Goal: Task Accomplishment & Management: Use online tool/utility

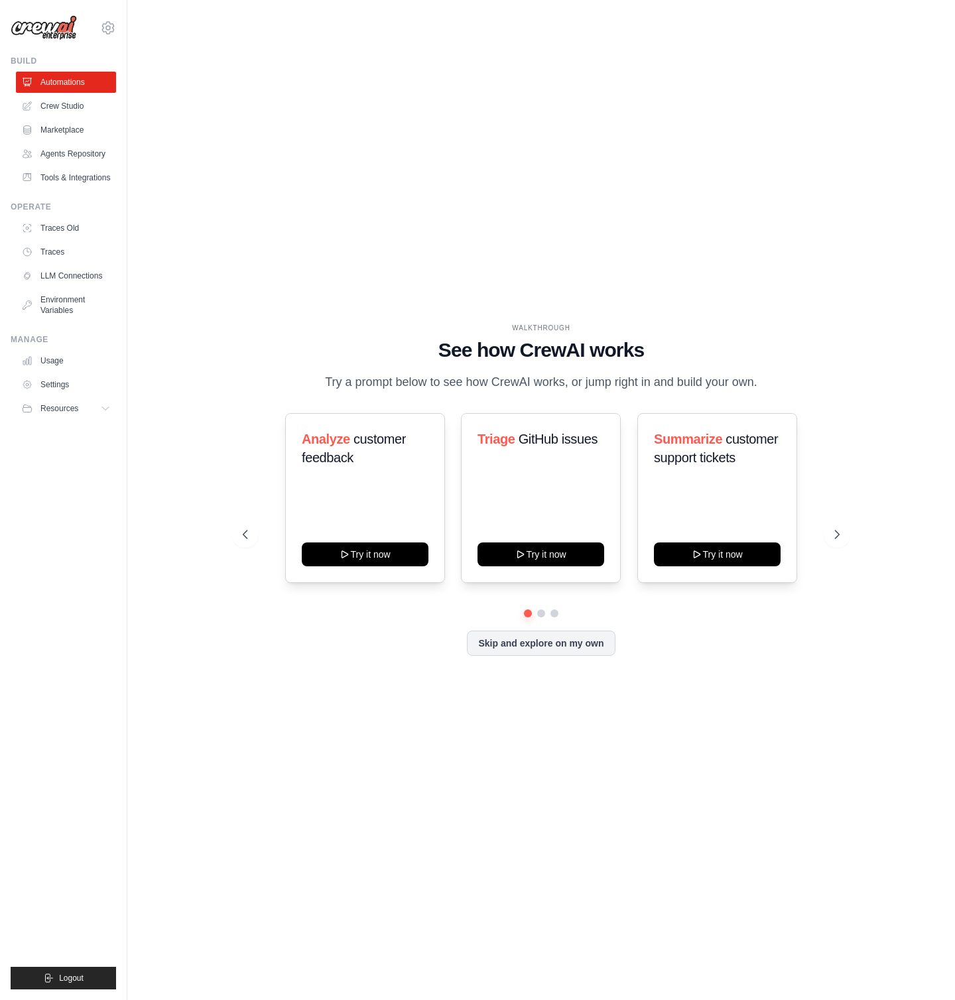
click at [531, 203] on div "WALKTHROUGH See how [PERSON_NAME] works Try a prompt below to see how [PERSON_N…" at bounding box center [541, 500] width 785 height 974
click at [363, 554] on button "Try it now" at bounding box center [365, 553] width 127 height 24
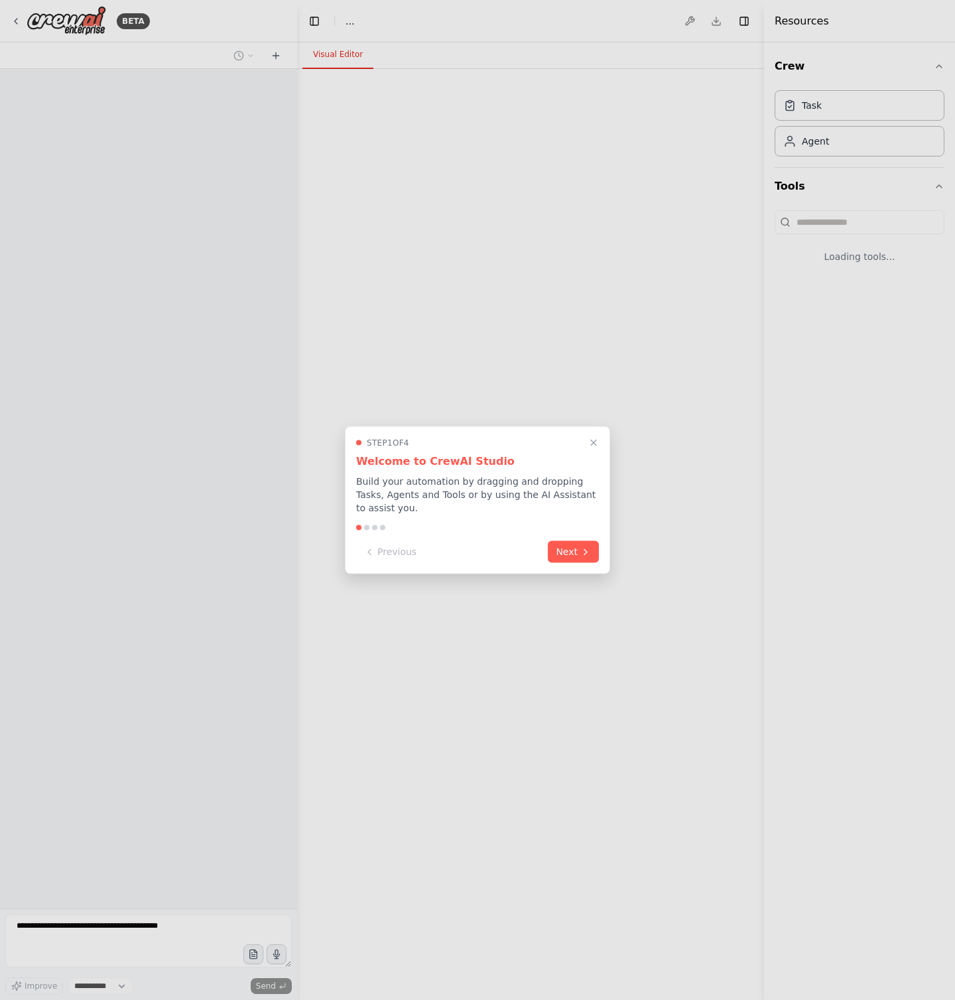
select select "****"
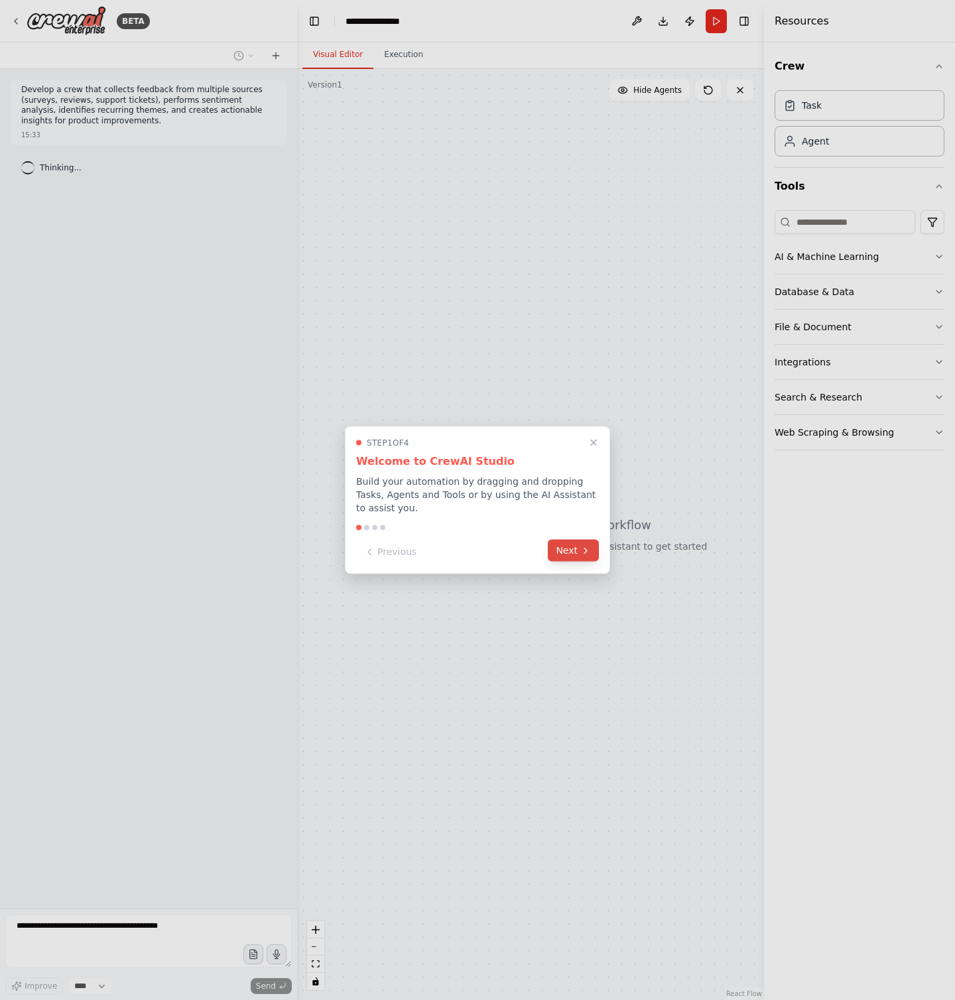
click at [558, 550] on button "Next" at bounding box center [573, 551] width 51 height 22
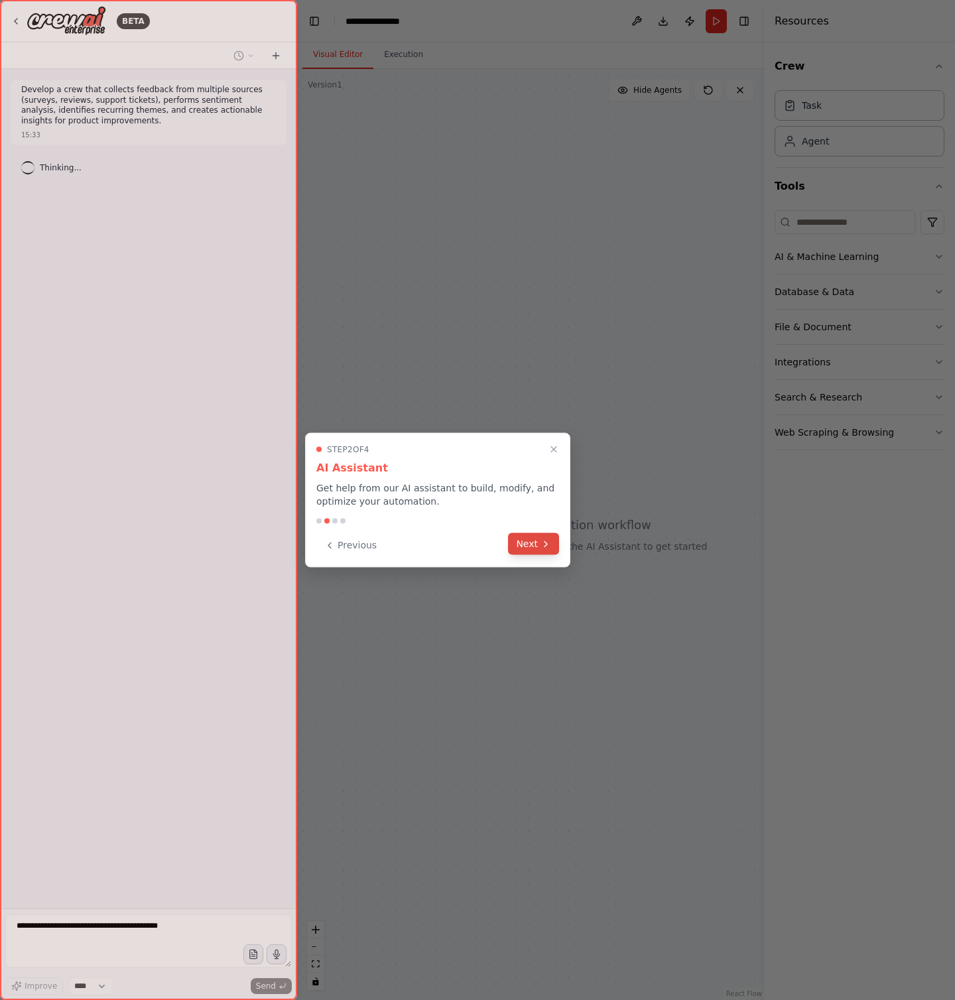
click at [521, 550] on button "Next" at bounding box center [533, 544] width 51 height 22
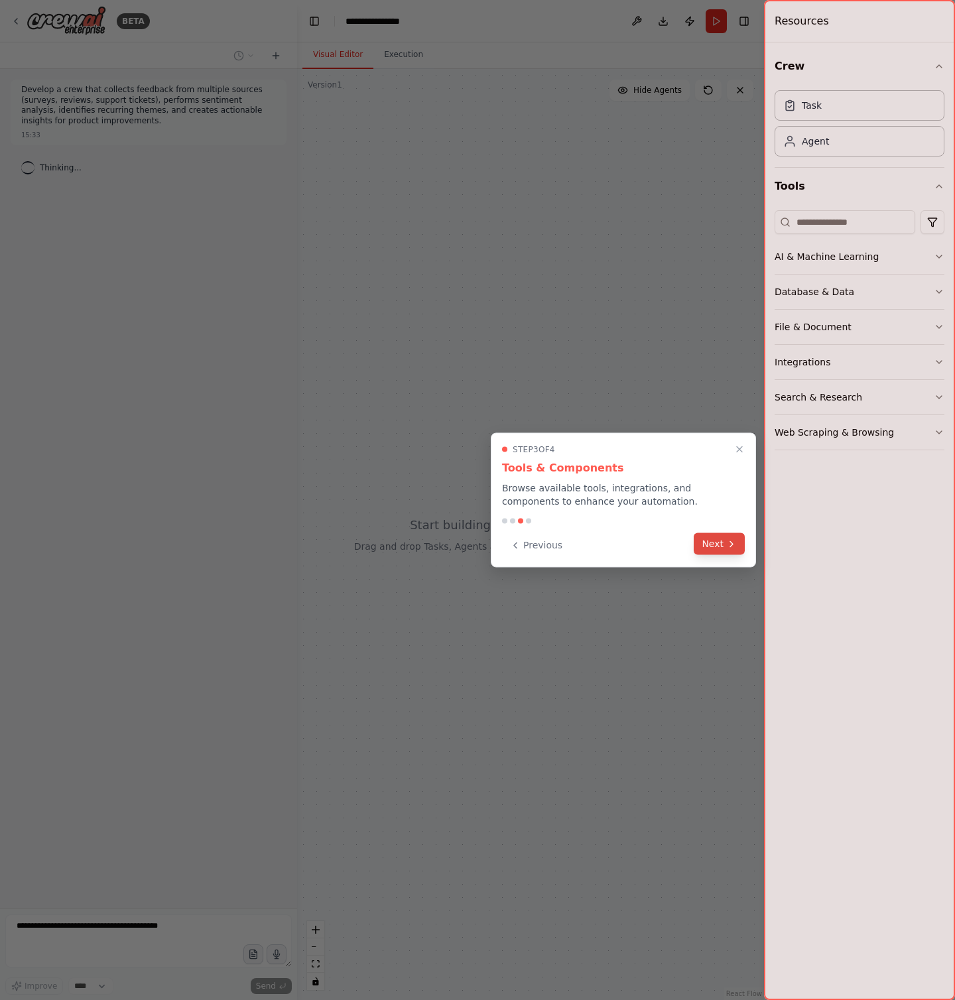
click at [719, 544] on button "Next" at bounding box center [719, 544] width 51 height 22
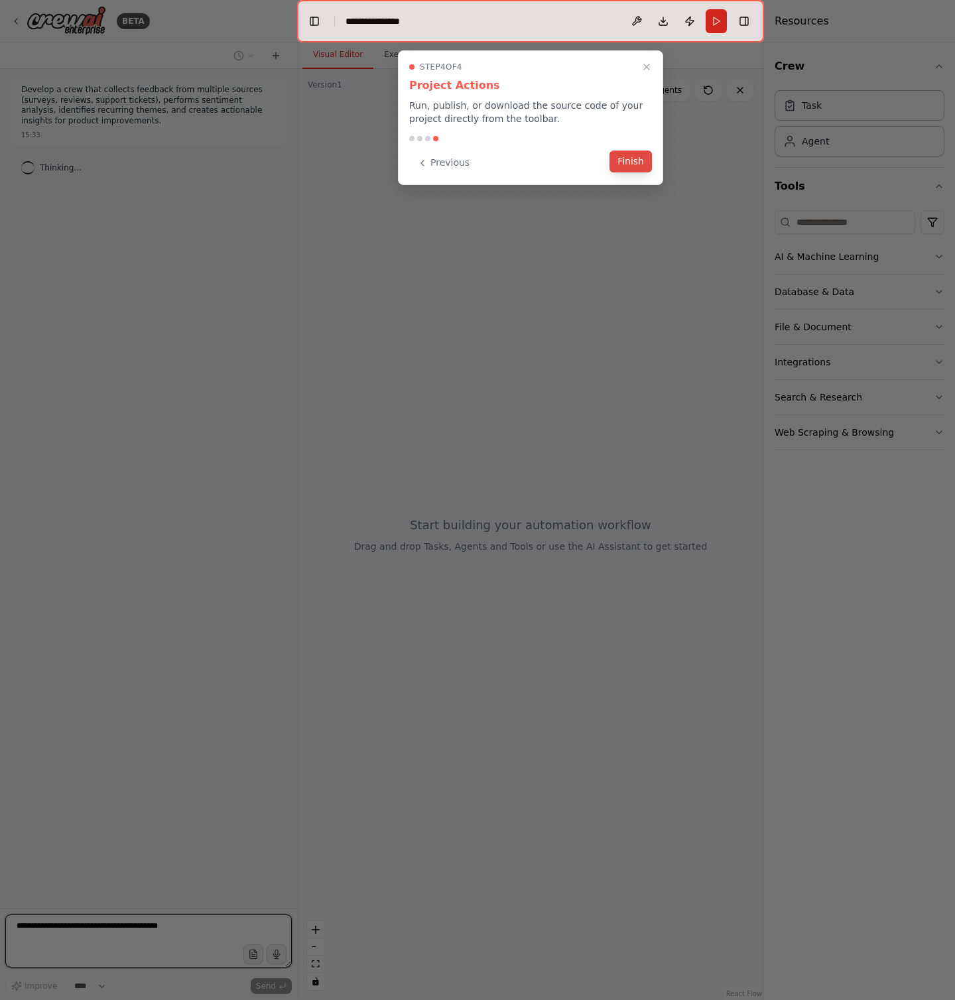
drag, startPoint x: 629, startPoint y: 174, endPoint x: 631, endPoint y: 166, distance: 8.2
click at [629, 173] on div "Step 4 of 4 Project Actions Run, publish, or download the source code of your p…" at bounding box center [530, 117] width 265 height 135
click at [633, 161] on button "Finish" at bounding box center [630, 162] width 42 height 22
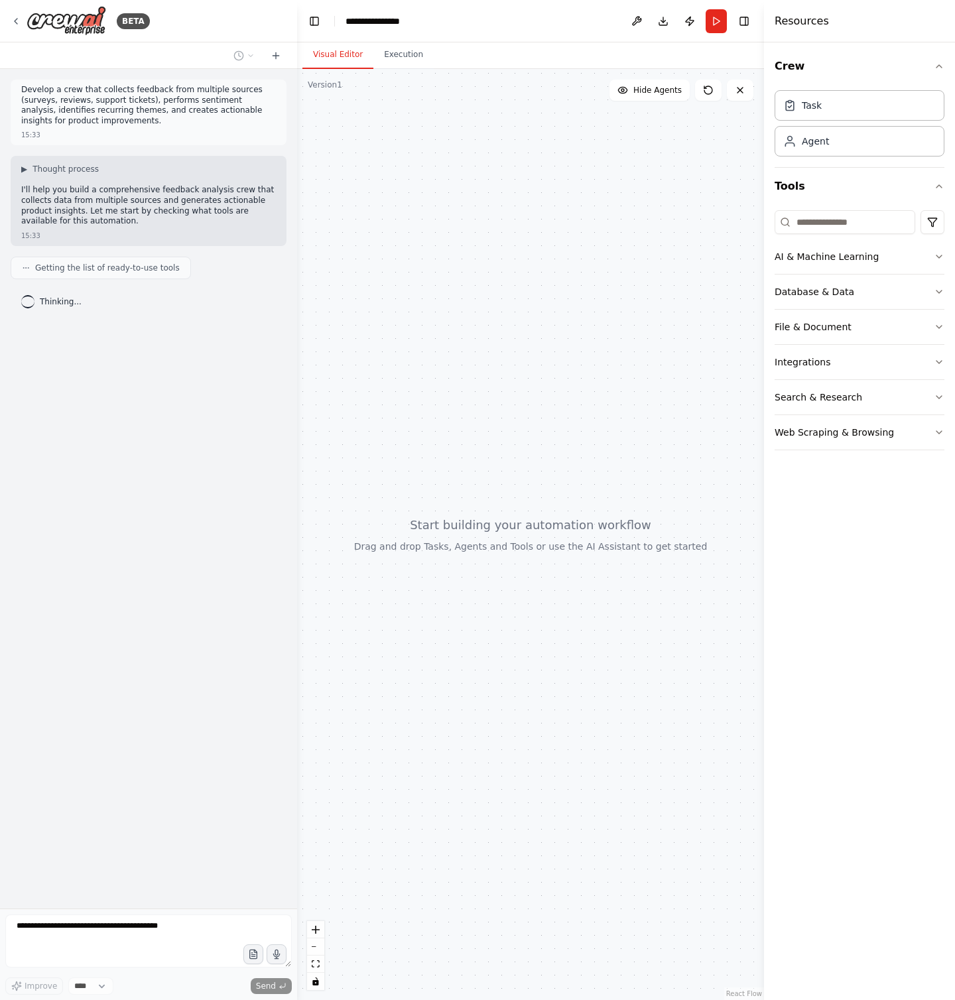
click at [517, 359] on div at bounding box center [530, 534] width 467 height 931
click at [429, 293] on div at bounding box center [530, 534] width 467 height 931
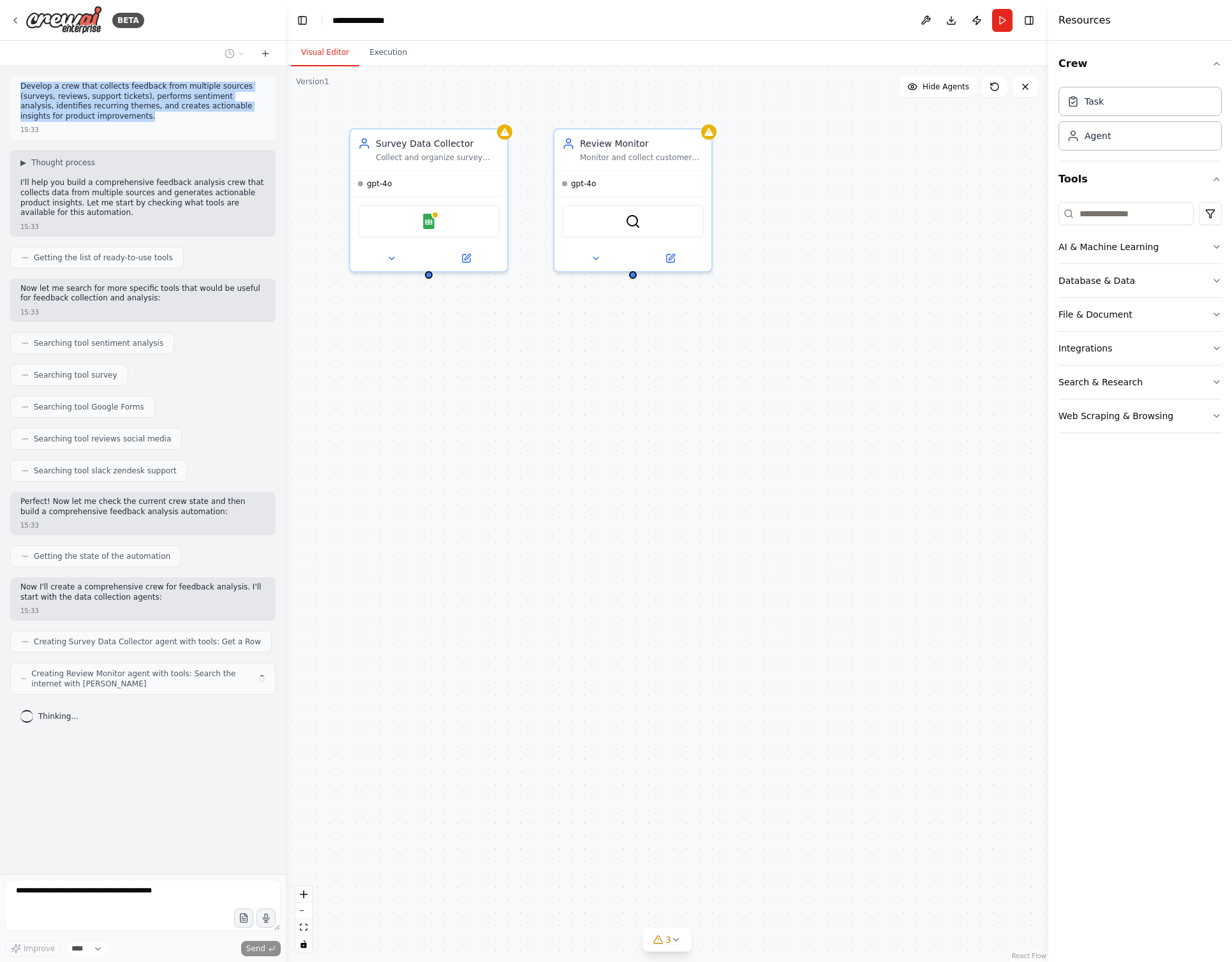
drag, startPoint x: 19, startPoint y: 89, endPoint x: 200, endPoint y: 120, distance: 183.6
click at [200, 120] on div "Develop a crew that collects feedback from multiple sources (surveys, reviews, …" at bounding box center [143, 109] width 265 height 63
click at [200, 120] on p "Develop a crew that collects feedback from multiple sources (surveys, reviews, …" at bounding box center [142, 101] width 245 height 39
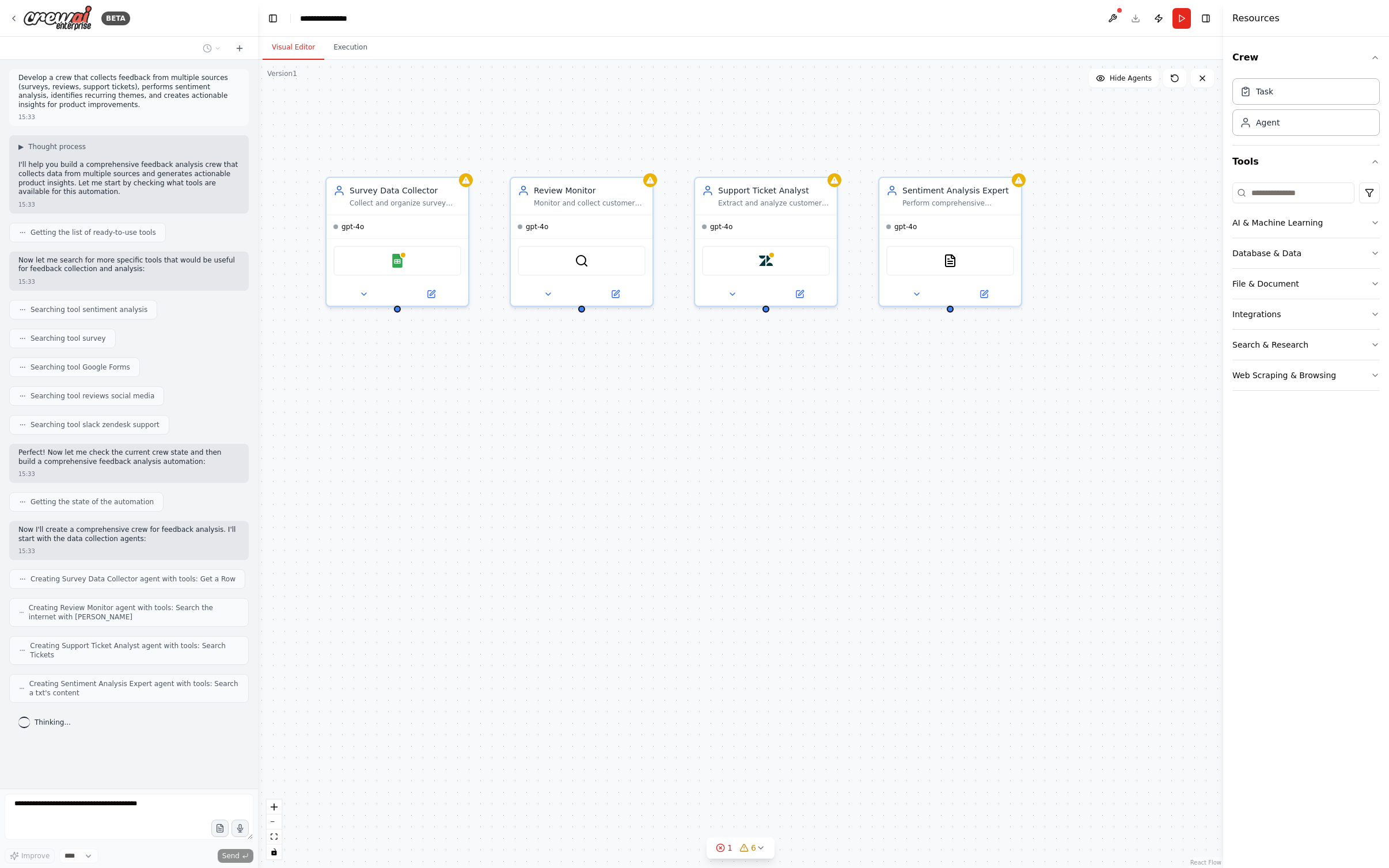
drag, startPoint x: 666, startPoint y: 358, endPoint x: 676, endPoint y: 419, distance: 61.8
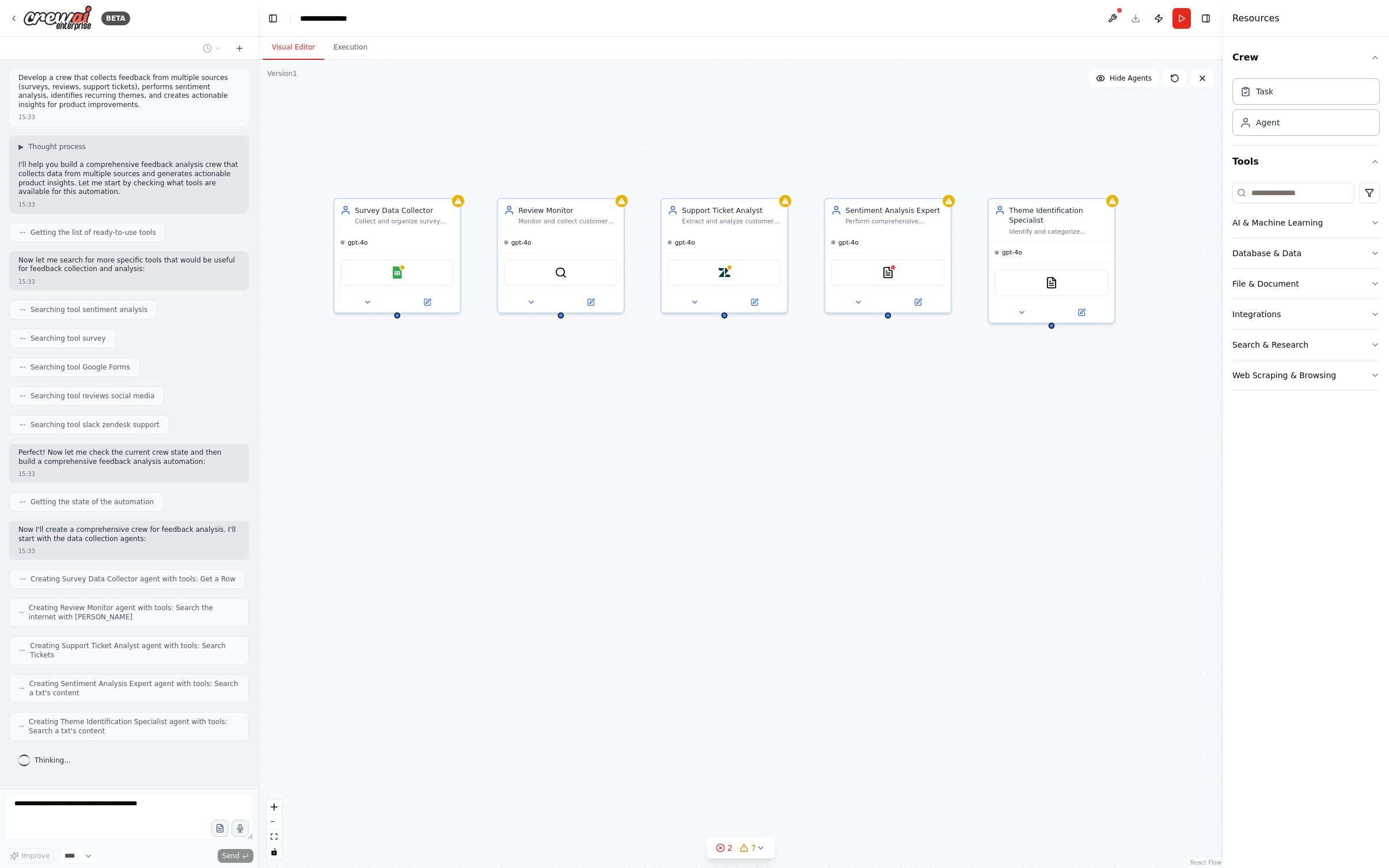
drag, startPoint x: 782, startPoint y: 383, endPoint x: 750, endPoint y: 378, distance: 32.4
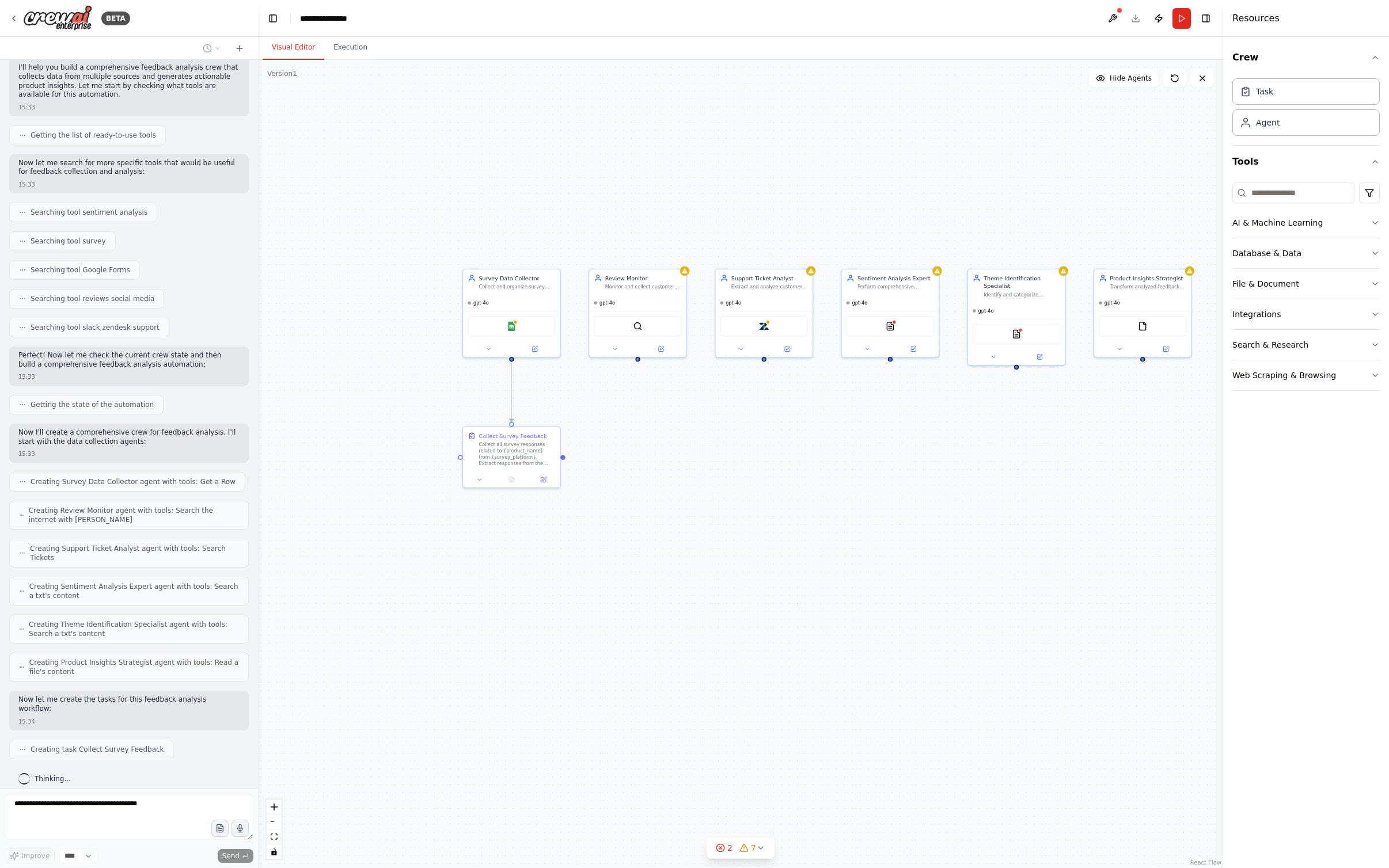
scroll to position [126, 0]
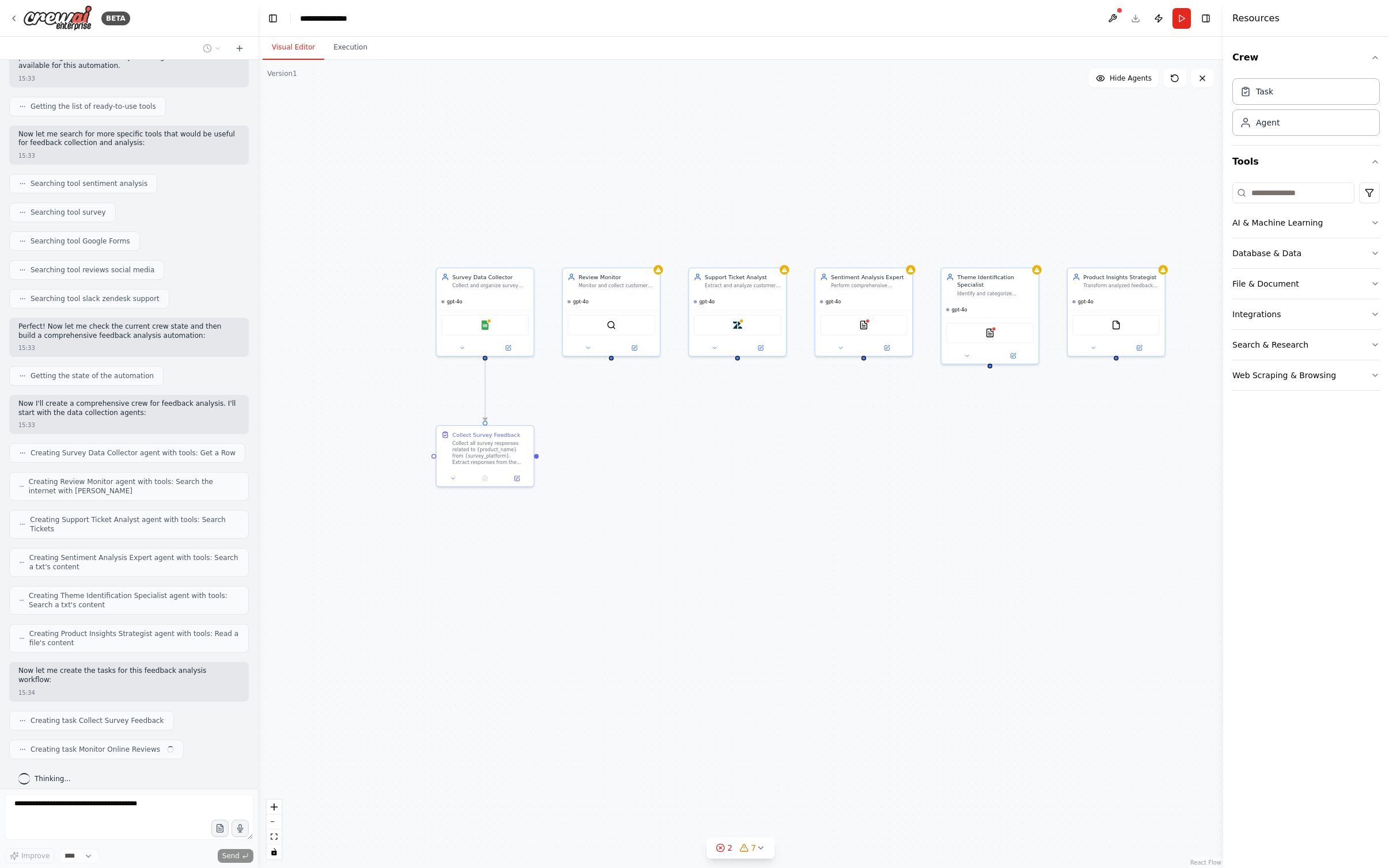
drag, startPoint x: 948, startPoint y: 488, endPoint x: 804, endPoint y: 488, distance: 144.0
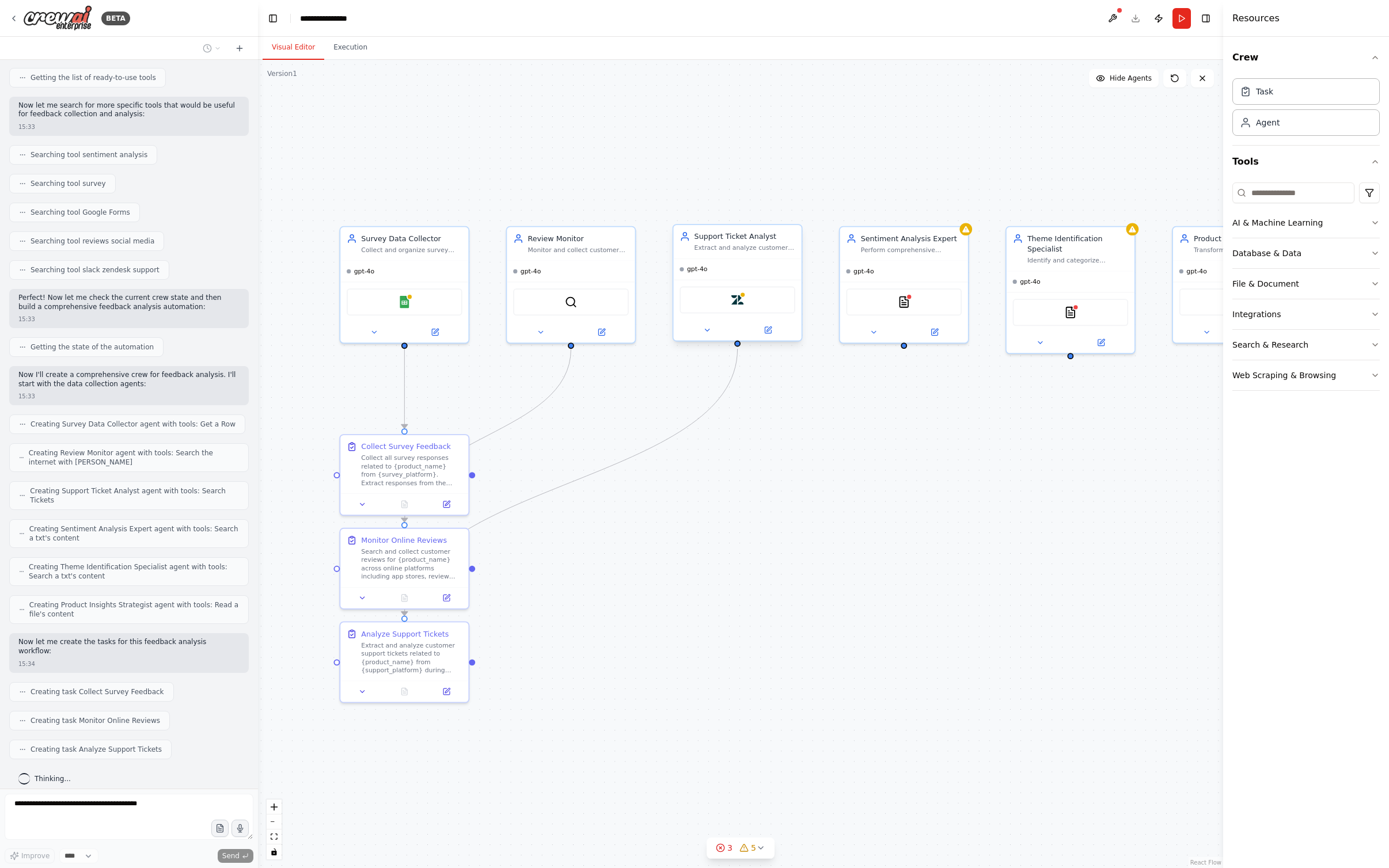
scroll to position [184, 0]
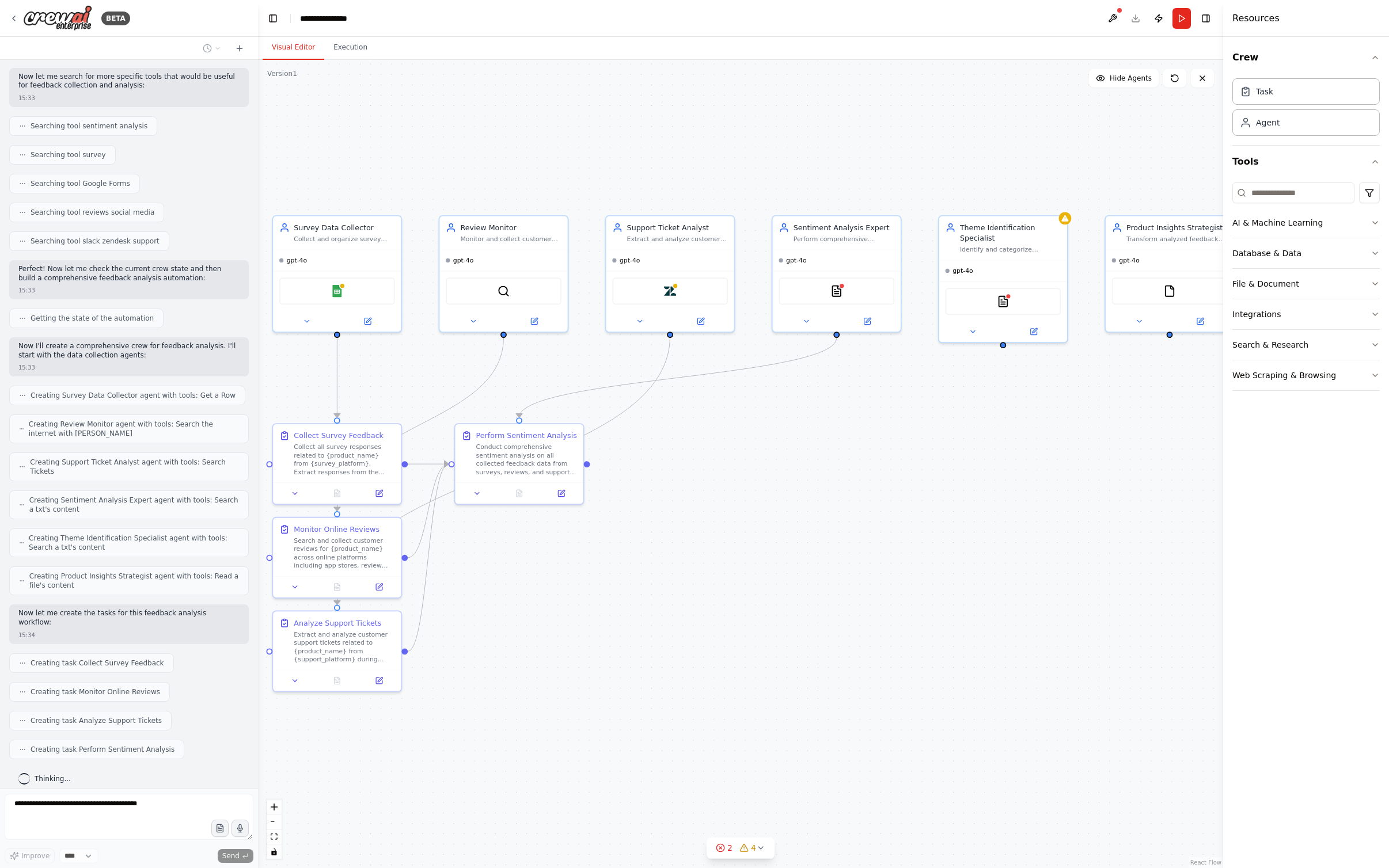
drag, startPoint x: 1001, startPoint y: 597, endPoint x: 931, endPoint y: 587, distance: 70.7
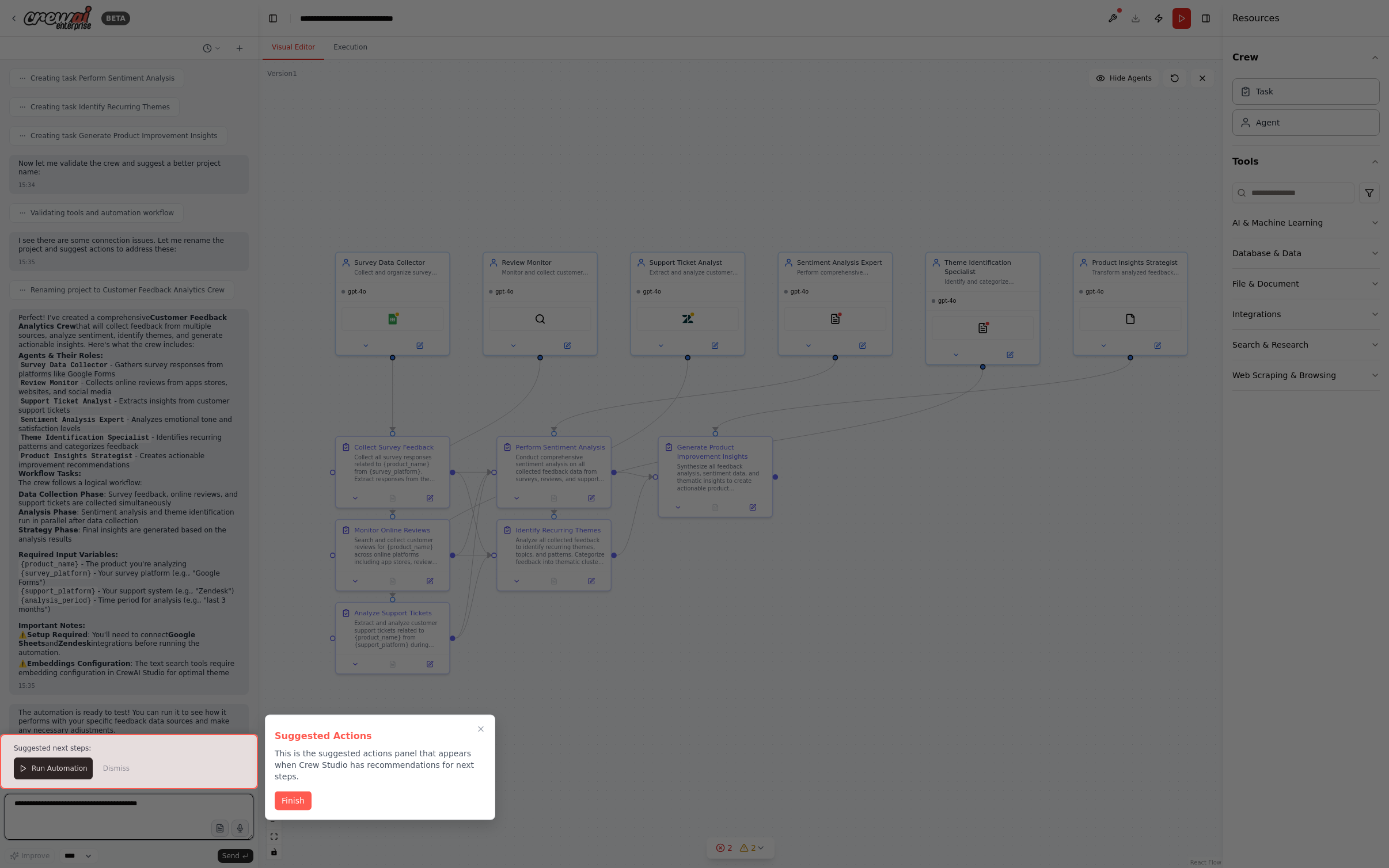
scroll to position [864, 0]
click at [299, 791] on button "Finish" at bounding box center [293, 800] width 36 height 19
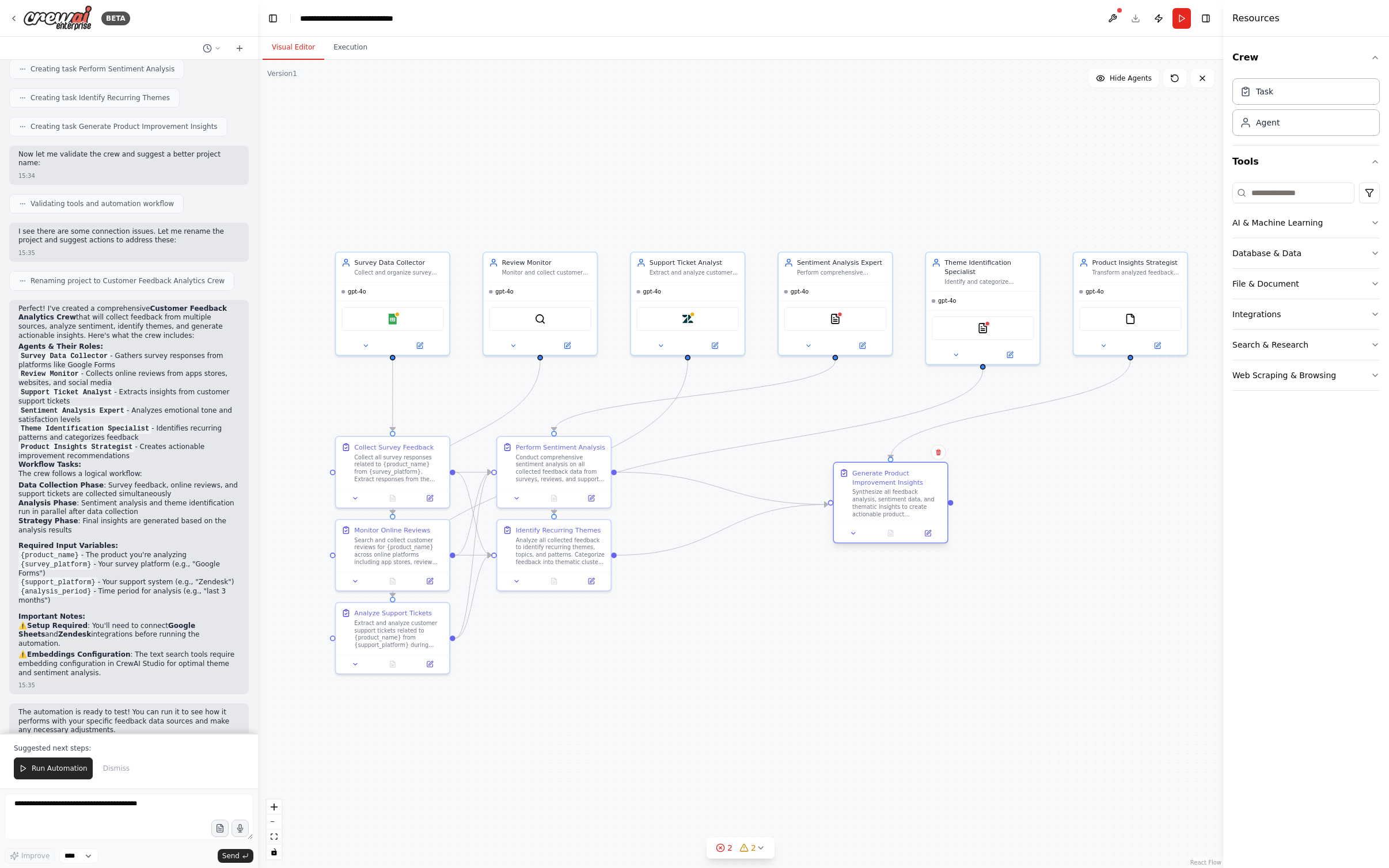
drag, startPoint x: 726, startPoint y: 476, endPoint x: 967, endPoint y: 508, distance: 243.1
click at [828, 506] on div "Synthesize all feedback analysis, sentiment data, and thematic insights to crea…" at bounding box center [896, 503] width 89 height 30
drag, startPoint x: 633, startPoint y: 597, endPoint x: 658, endPoint y: 616, distance: 31.4
click at [703, 643] on div "Analyze all collected feedback to identify recurring themes, topics, and patter…" at bounding box center [740, 651] width 89 height 30
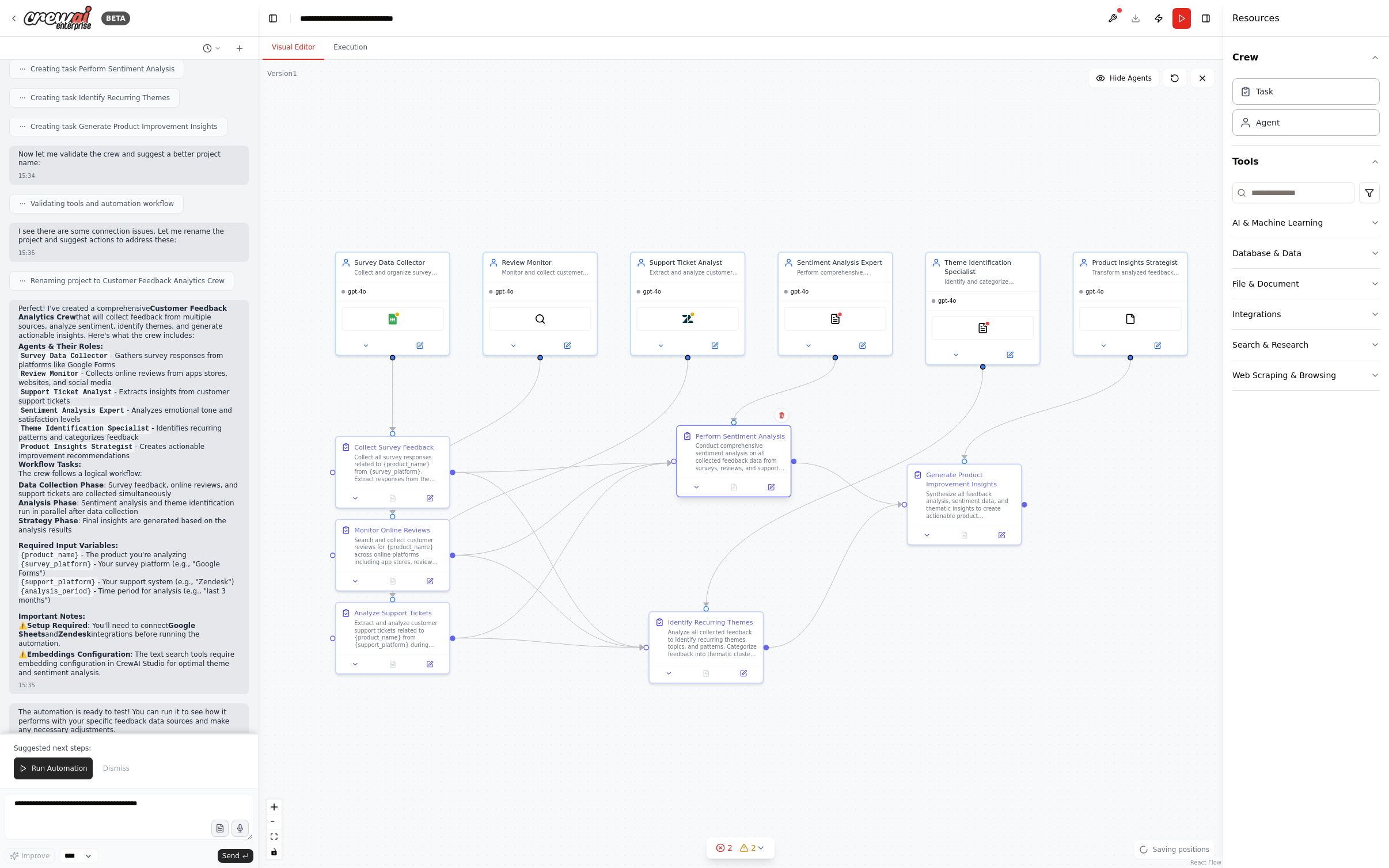
drag, startPoint x: 558, startPoint y: 465, endPoint x: 738, endPoint y: 459, distance: 180.1
click at [738, 459] on div "Conduct comprehensive sentiment analysis on all collected feedback data from su…" at bounding box center [740, 457] width 89 height 30
drag, startPoint x: 392, startPoint y: 635, endPoint x: 462, endPoint y: 760, distance: 143.3
click at [462, 760] on div "Extract and analyze customer support tickets related to {product_name} from {su…" at bounding box center [472, 753] width 89 height 30
drag, startPoint x: 401, startPoint y: 450, endPoint x: 341, endPoint y: 466, distance: 62.1
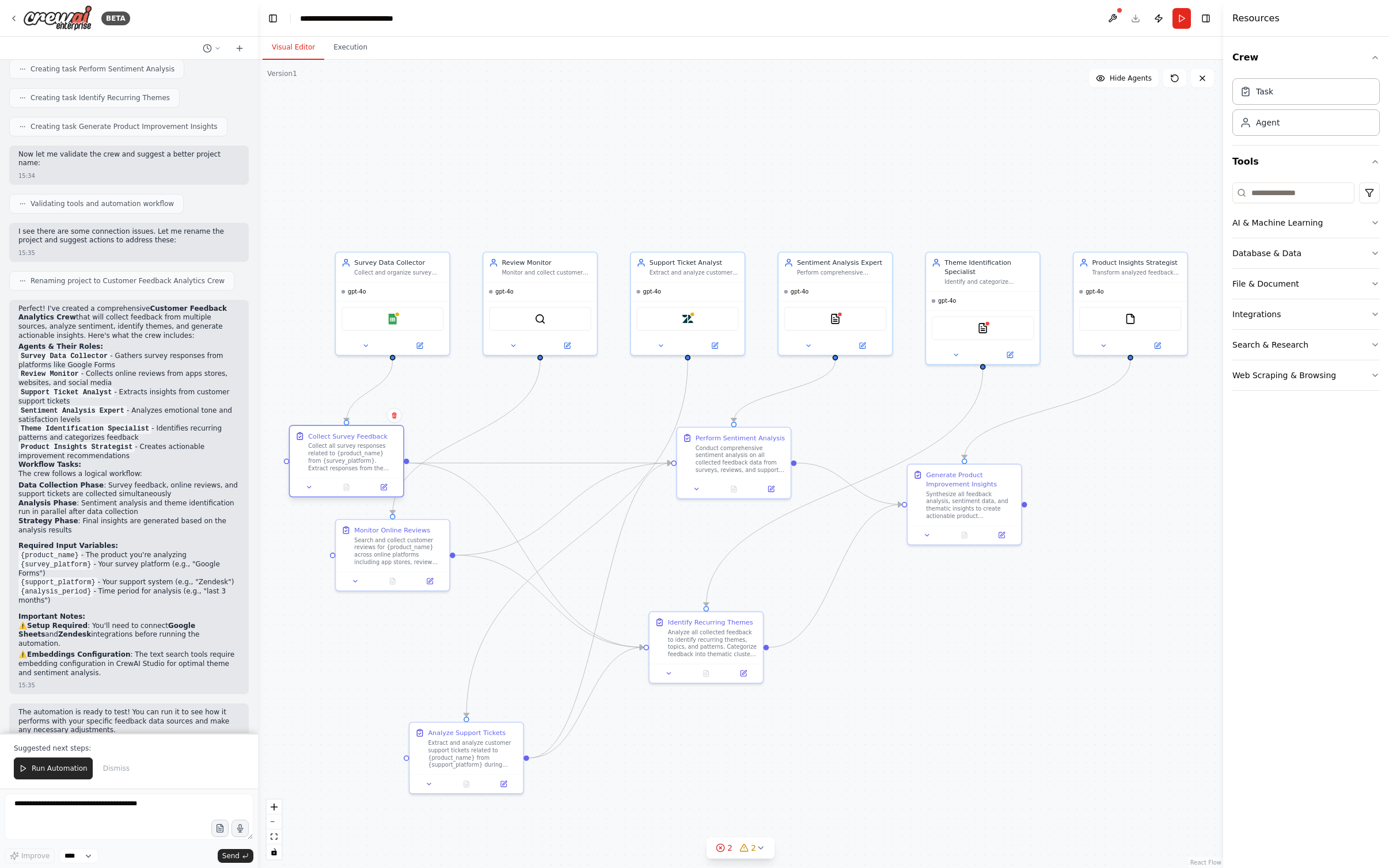
click at [340, 440] on div "Collect Survey Feedback Collect all survey responses related to {product_name} …" at bounding box center [352, 451] width 89 height 40
drag, startPoint x: 364, startPoint y: 549, endPoint x: 523, endPoint y: 456, distance: 184.2
click at [502, 451] on div "Search and collect customer reviews for {product_name} across online platforms …" at bounding box center [537, 448] width 89 height 30
drag, startPoint x: 1002, startPoint y: 530, endPoint x: 1145, endPoint y: 530, distance: 143.0
click at [828, 536] on icon at bounding box center [1158, 533] width 8 height 8
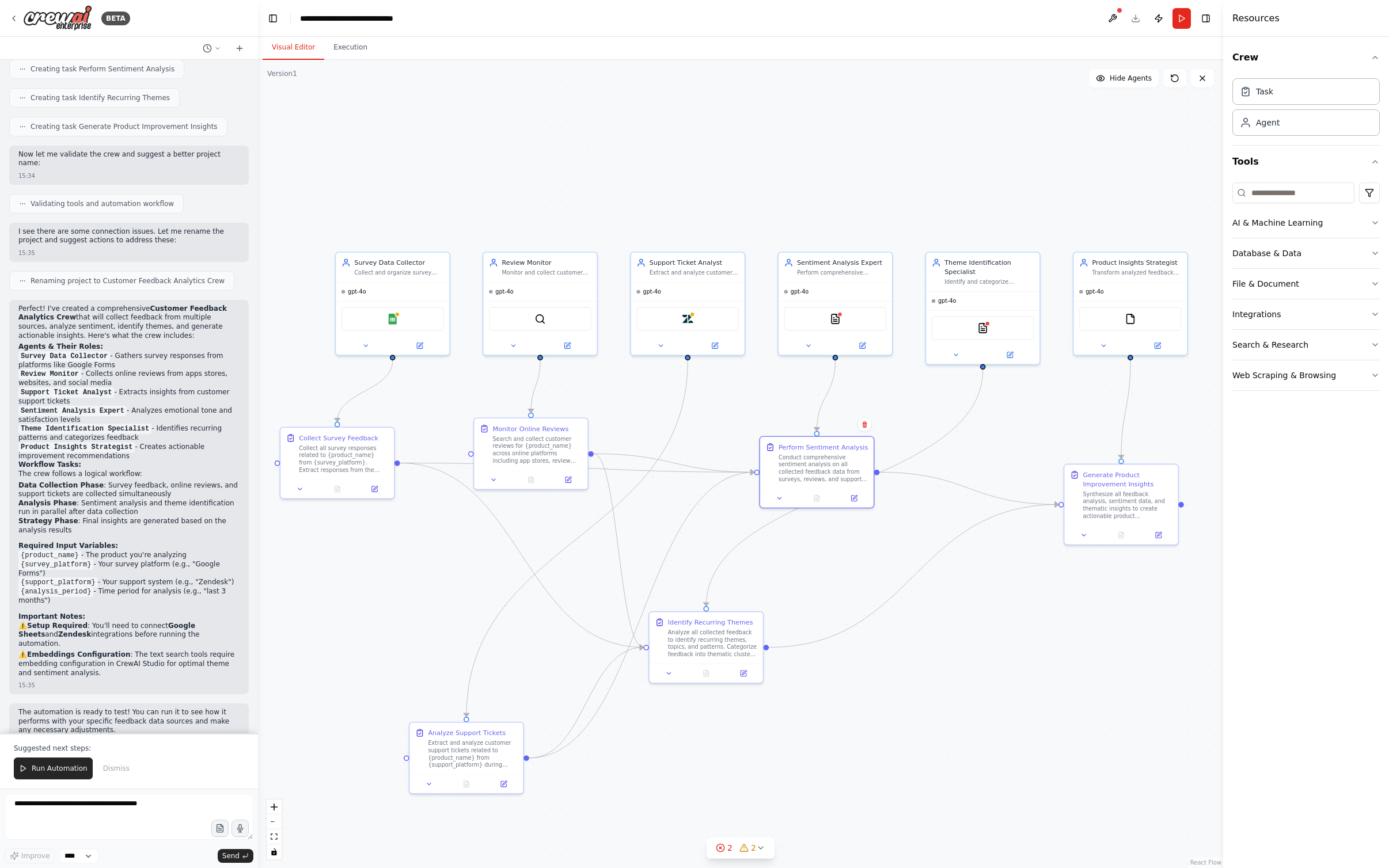
drag, startPoint x: 734, startPoint y: 454, endPoint x: 787, endPoint y: 562, distance: 120.3
click at [820, 461] on div "Conduct comprehensive sentiment analysis on all collected feedback data from su…" at bounding box center [823, 469] width 89 height 30
drag, startPoint x: 734, startPoint y: 672, endPoint x: 786, endPoint y: 740, distance: 85.6
click at [786, 740] on div "Analyze all collected feedback to identify recurring themes, topics, and patter…" at bounding box center [823, 733] width 89 height 30
drag, startPoint x: 426, startPoint y: 264, endPoint x: 388, endPoint y: 211, distance: 65.2
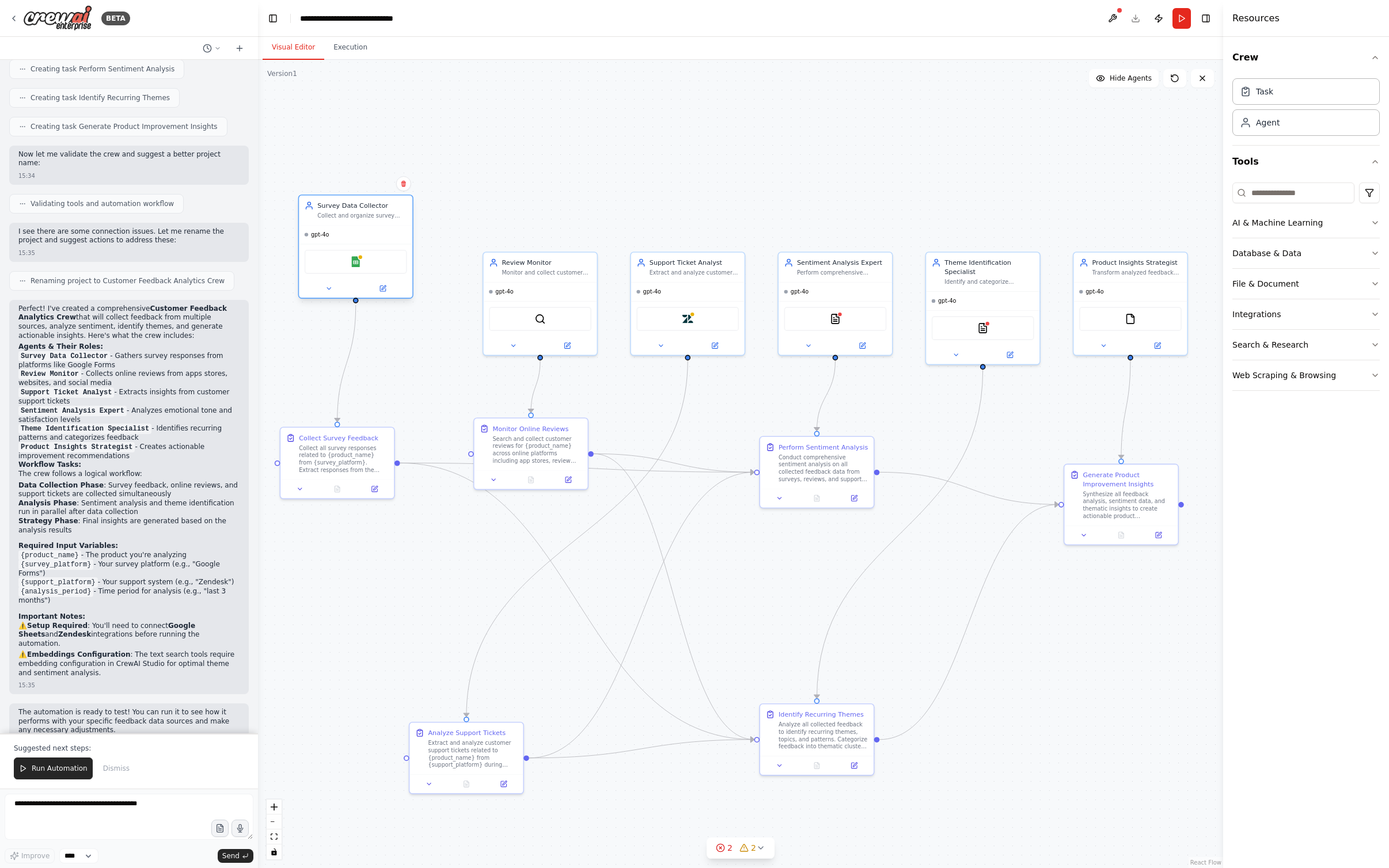
click at [388, 211] on div "Survey Data Collector Collect and organize survey responses from {survey_platfo…" at bounding box center [361, 209] width 89 height 18
drag, startPoint x: 547, startPoint y: 273, endPoint x: 525, endPoint y: 219, distance: 58.3
click at [525, 219] on div "Monitor and collect customer reviews from online platforms, app stores, and soc…" at bounding box center [527, 215] width 89 height 8
drag, startPoint x: 686, startPoint y: 273, endPoint x: 690, endPoint y: 216, distance: 57.1
click at [689, 216] on div "Extract and analyze customer support tickets from {support_platform} for {produ…" at bounding box center [694, 215] width 89 height 8
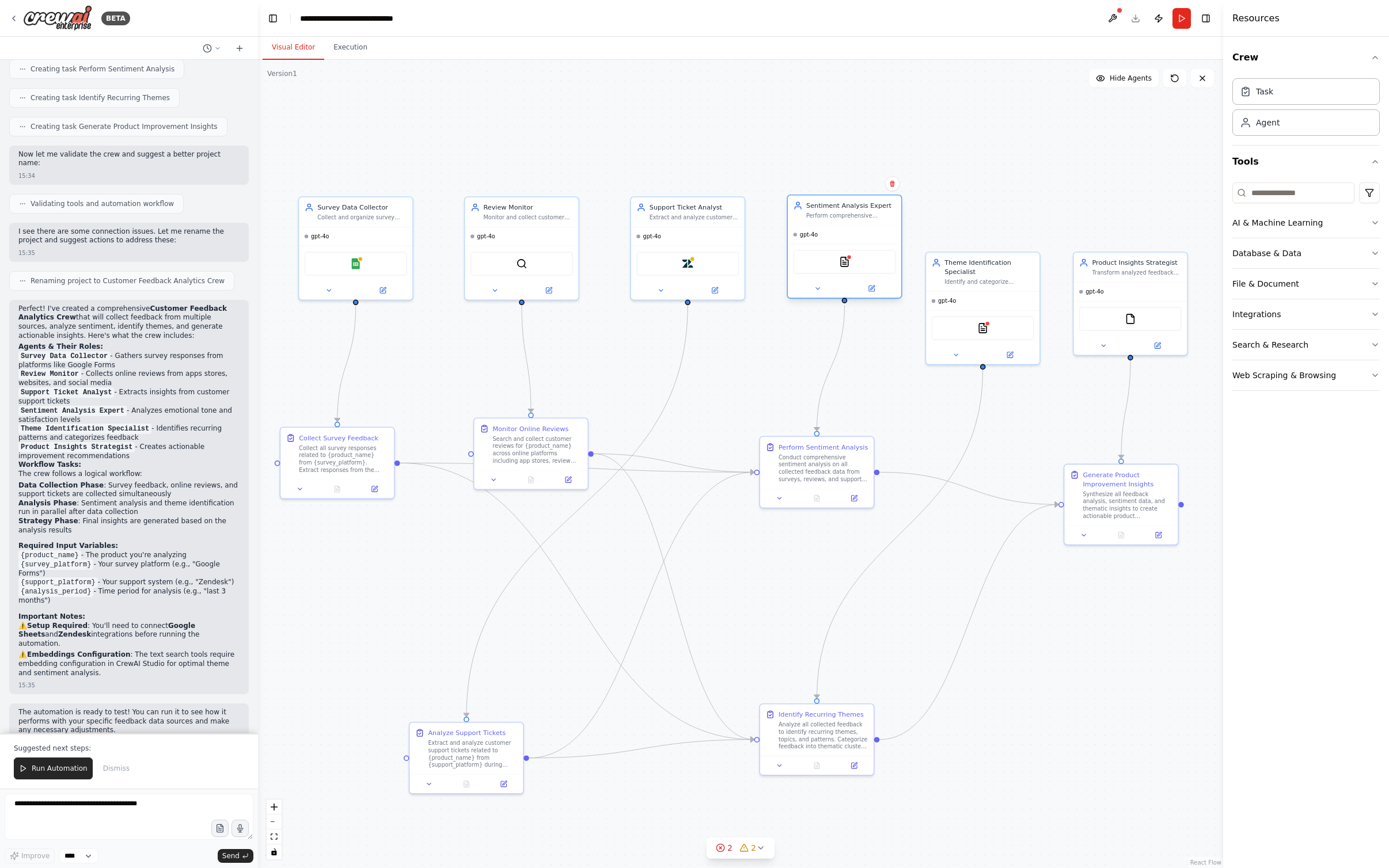
drag, startPoint x: 853, startPoint y: 262, endPoint x: 860, endPoint y: 217, distance: 45.5
click at [828, 217] on div "Perform comprehensive sentiment analysis on all collected feedback data for {pr…" at bounding box center [850, 215] width 89 height 8
drag, startPoint x: 981, startPoint y: 275, endPoint x: 994, endPoint y: 223, distance: 53.6
click at [828, 223] on div "Theme Identification Specialist Identify and categorize recurring themes, patte…" at bounding box center [997, 214] width 89 height 28
drag, startPoint x: 1125, startPoint y: 277, endPoint x: 1142, endPoint y: 220, distance: 59.5
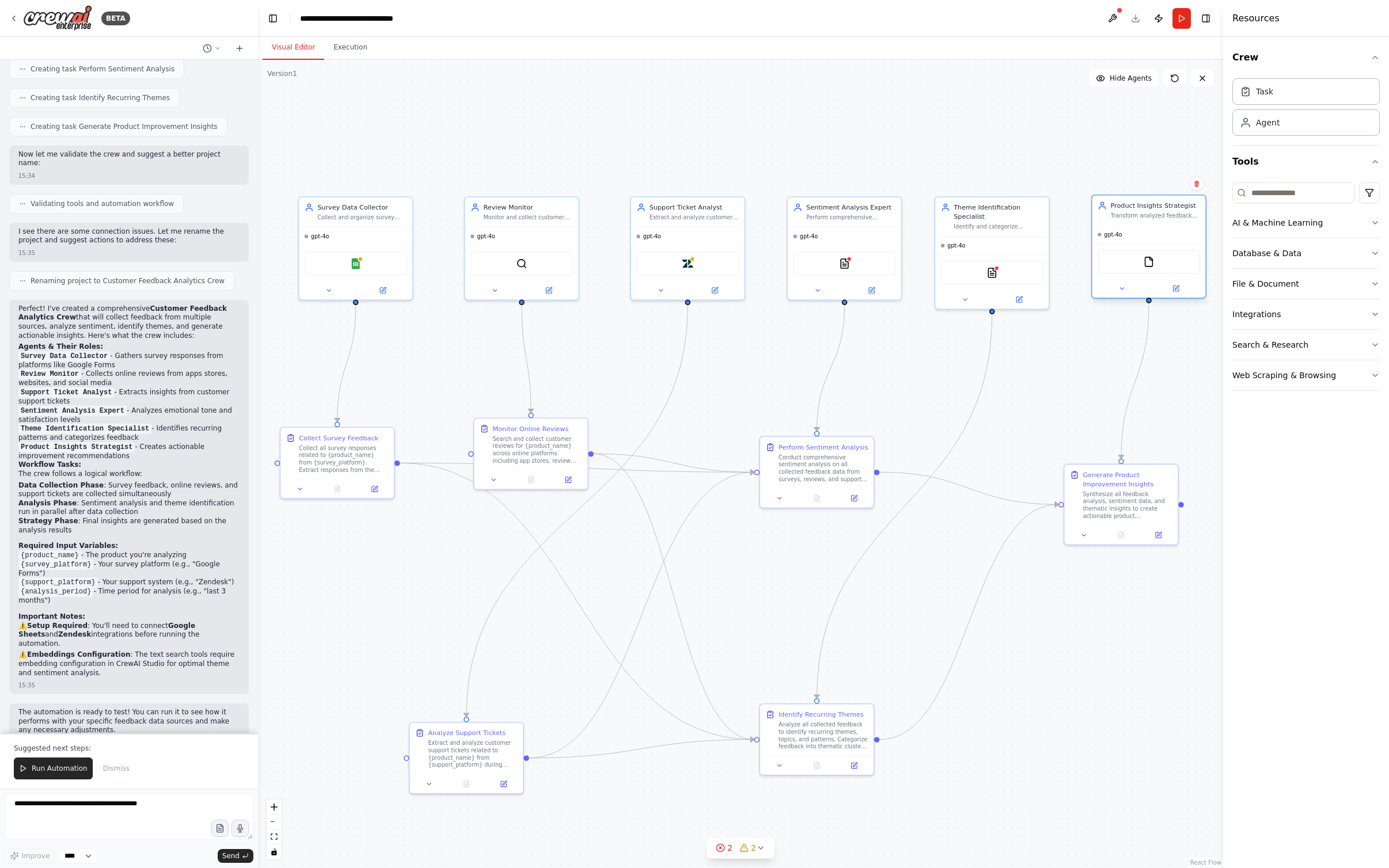
click at [828, 220] on div "Product Insights Strategist Transform analyzed feedback data into actionable pr…" at bounding box center [1148, 210] width 114 height 30
drag, startPoint x: 814, startPoint y: 473, endPoint x: 841, endPoint y: 437, distance: 45.0
click at [828, 437] on div "Conduct comprehensive sentiment analysis on all collected feedback data from su…" at bounding box center [841, 439] width 89 height 30
click at [545, 427] on div "Monitor Online Reviews" at bounding box center [531, 426] width 76 height 10
click at [379, 408] on div ".deletable-edge-delete-btn { width: 20px; height: 20px; border: 0px solid #ffff…" at bounding box center [740, 464] width 964 height 808
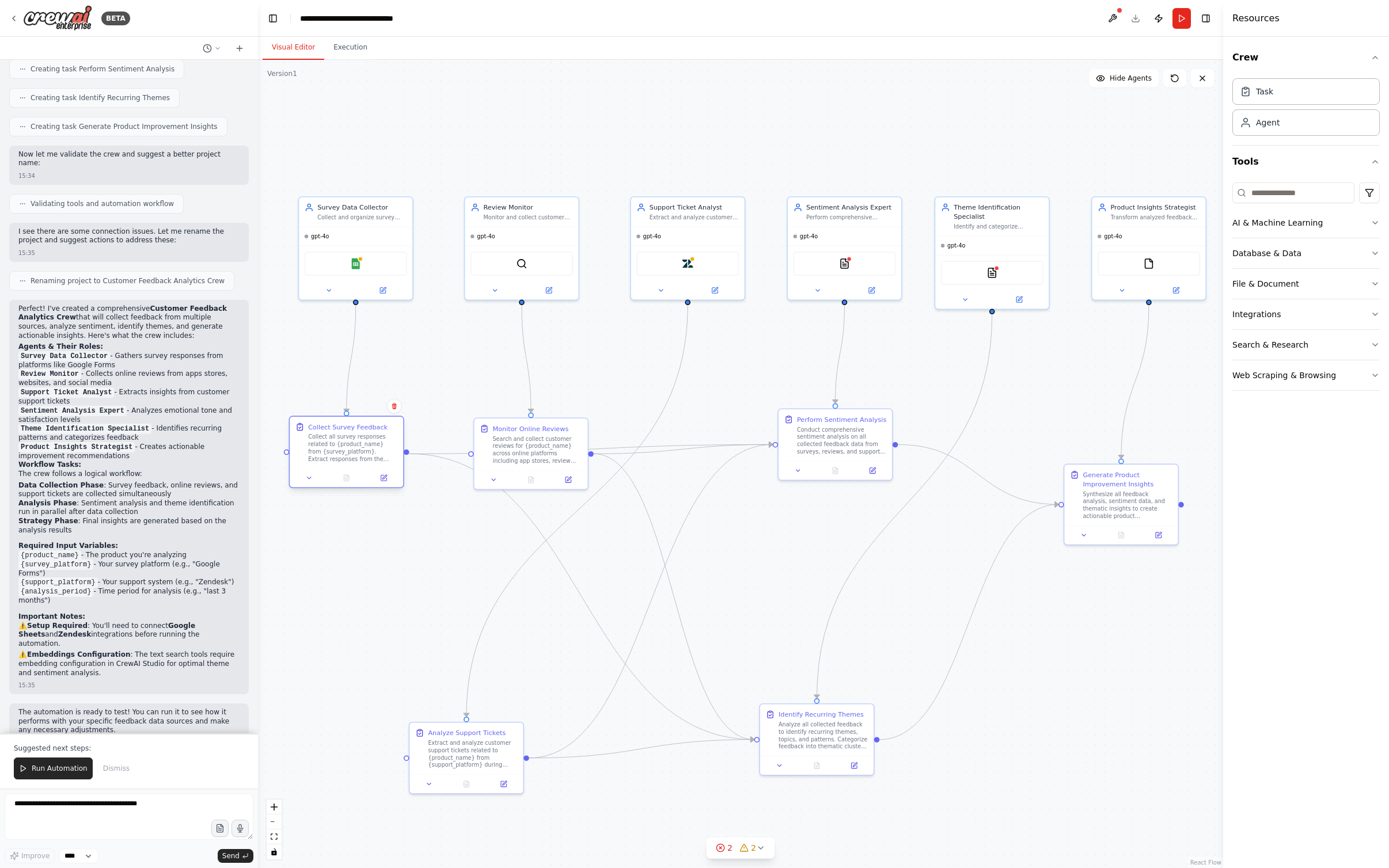
drag, startPoint x: 355, startPoint y: 445, endPoint x: 361, endPoint y: 434, distance: 12.5
click at [361, 434] on div "Collect all survey responses related to {product_name} from {survey_platform}. …" at bounding box center [352, 448] width 89 height 30
click at [585, 354] on div ".deletable-edge-delete-btn { width: 20px; height: 20px; border: 0px solid #ffff…" at bounding box center [740, 464] width 964 height 808
click at [382, 289] on icon at bounding box center [383, 287] width 4 height 4
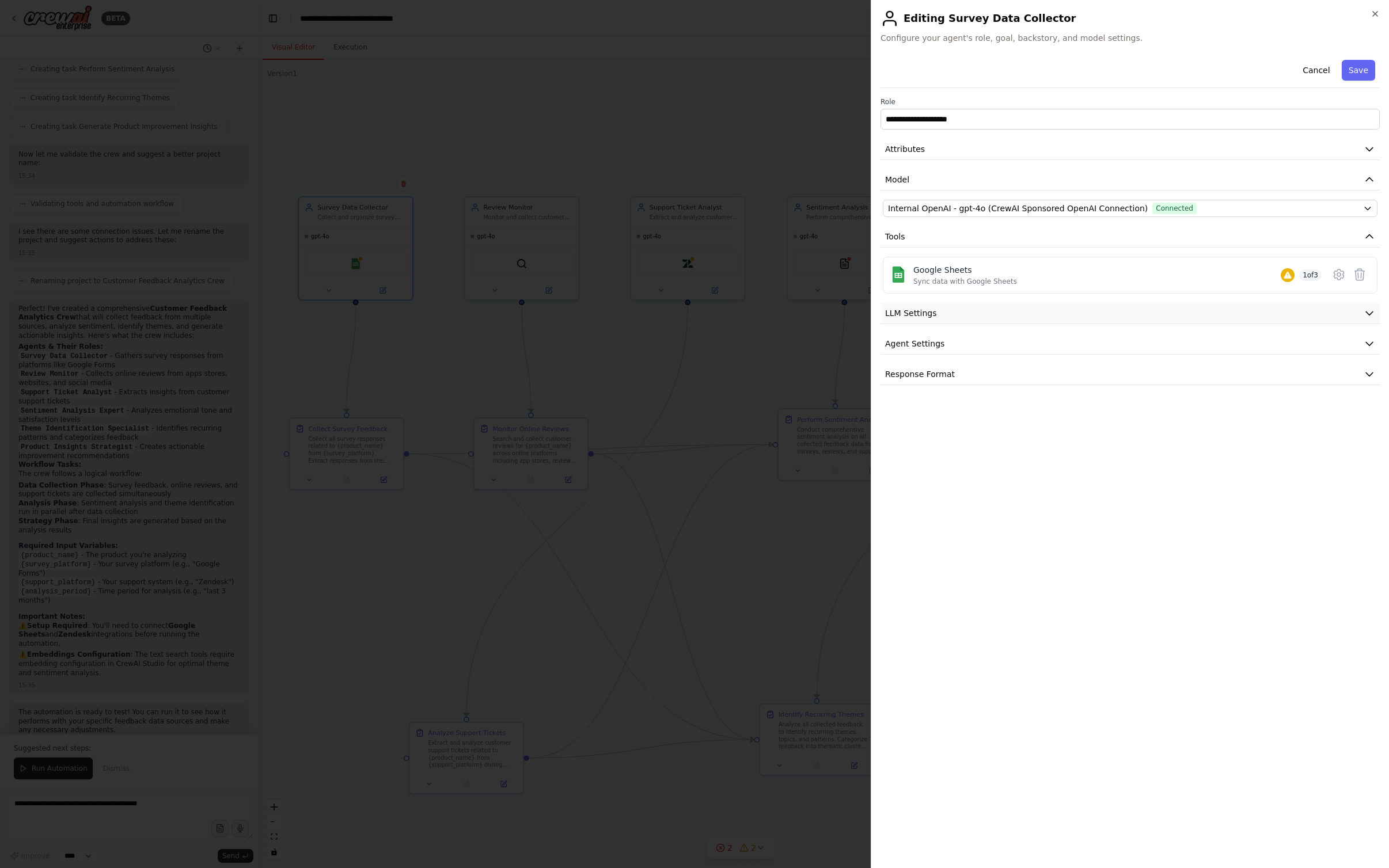
click at [828, 306] on button "LLM Settings" at bounding box center [1129, 313] width 499 height 22
click at [828, 421] on button "Agent Settings" at bounding box center [1129, 426] width 499 height 22
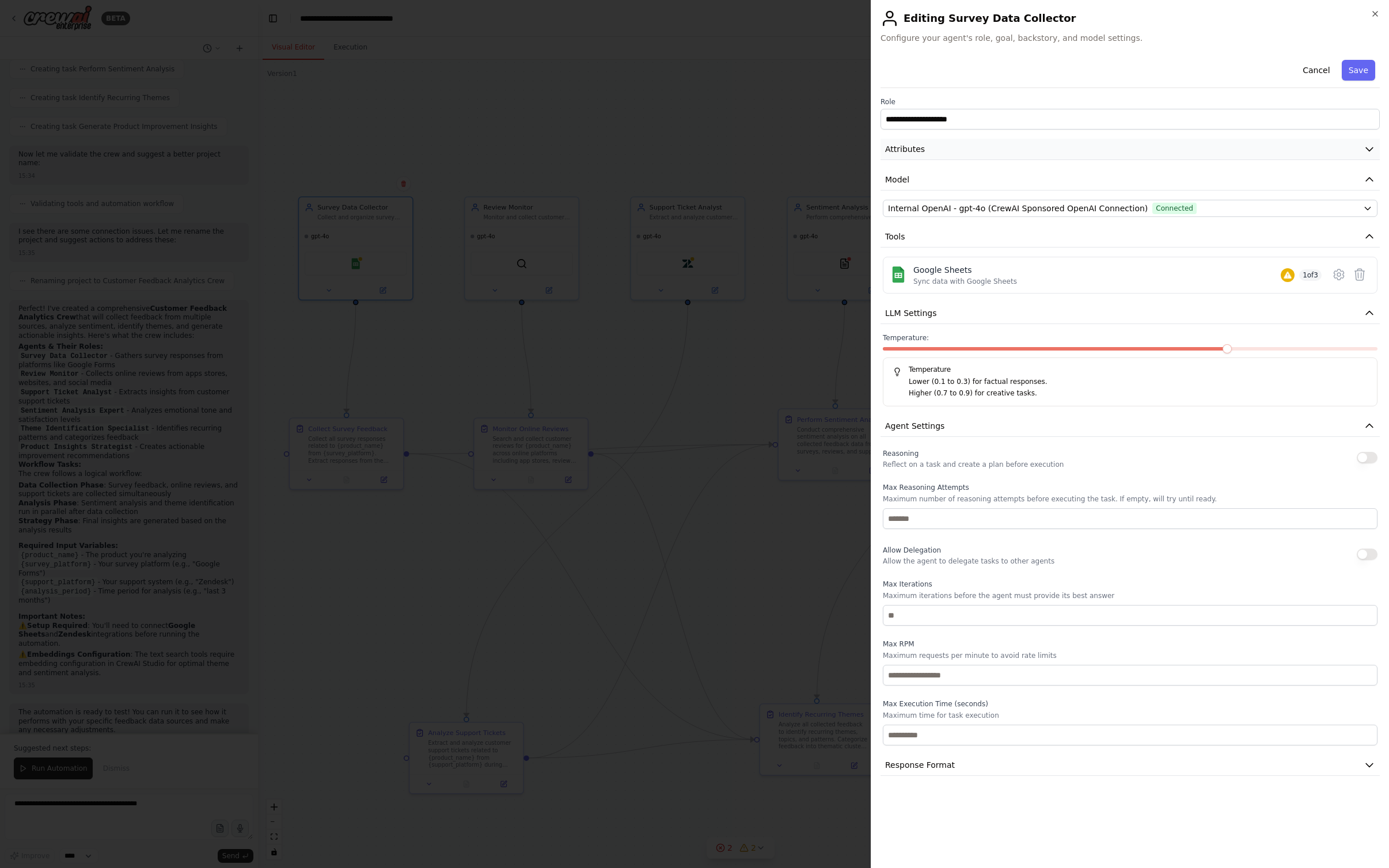
click at [828, 147] on button "Attributes" at bounding box center [1129, 149] width 499 height 22
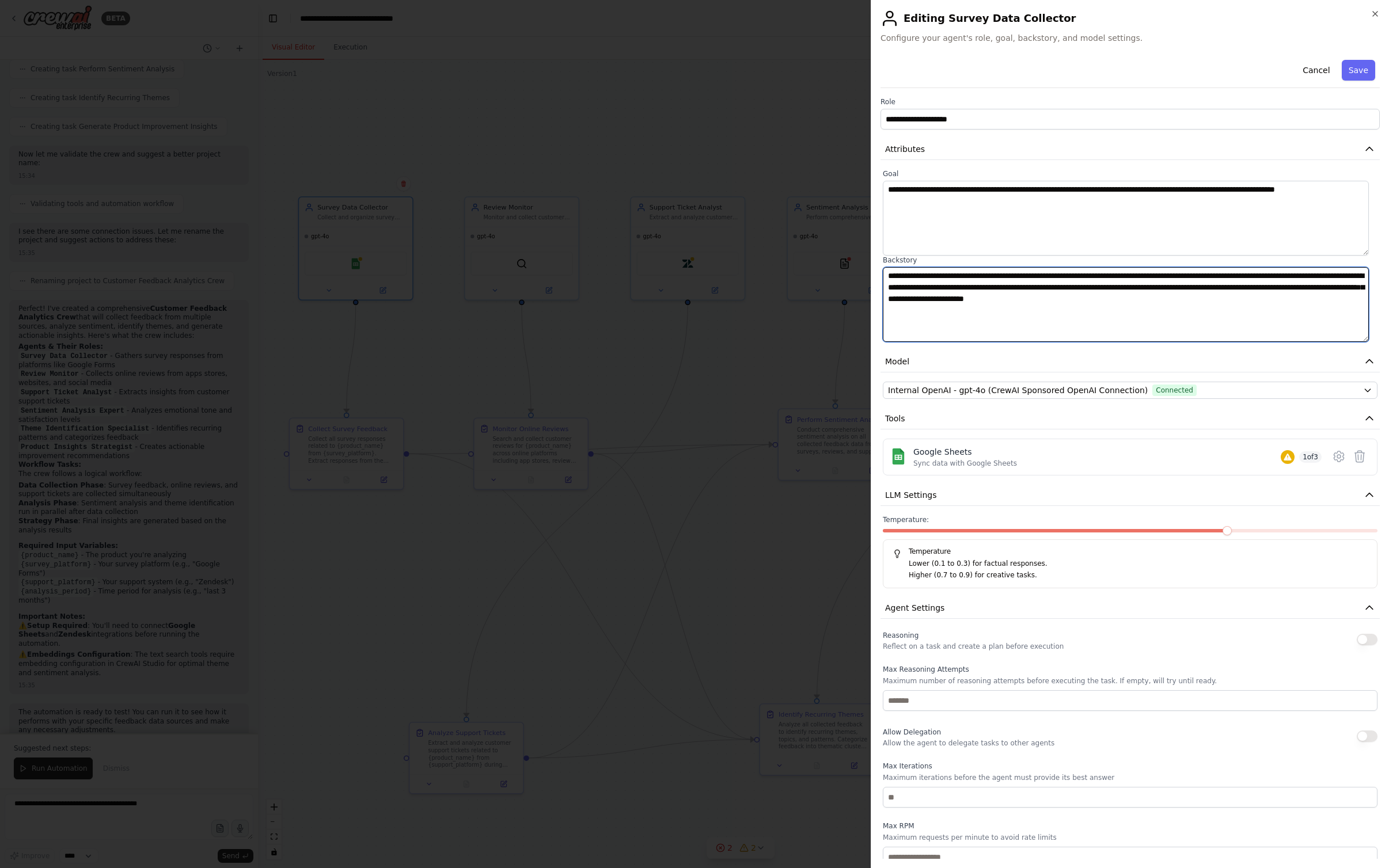
drag, startPoint x: 886, startPoint y: 278, endPoint x: 1185, endPoint y: 275, distance: 299.0
click at [828, 275] on textarea "**********" at bounding box center [1126, 305] width 486 height 75
click at [828, 273] on textarea "**********" at bounding box center [1126, 305] width 486 height 75
click at [828, 273] on textarea "**********" at bounding box center [1126, 305] width 486 height 75
click at [828, 284] on textarea "**********" at bounding box center [1126, 305] width 486 height 75
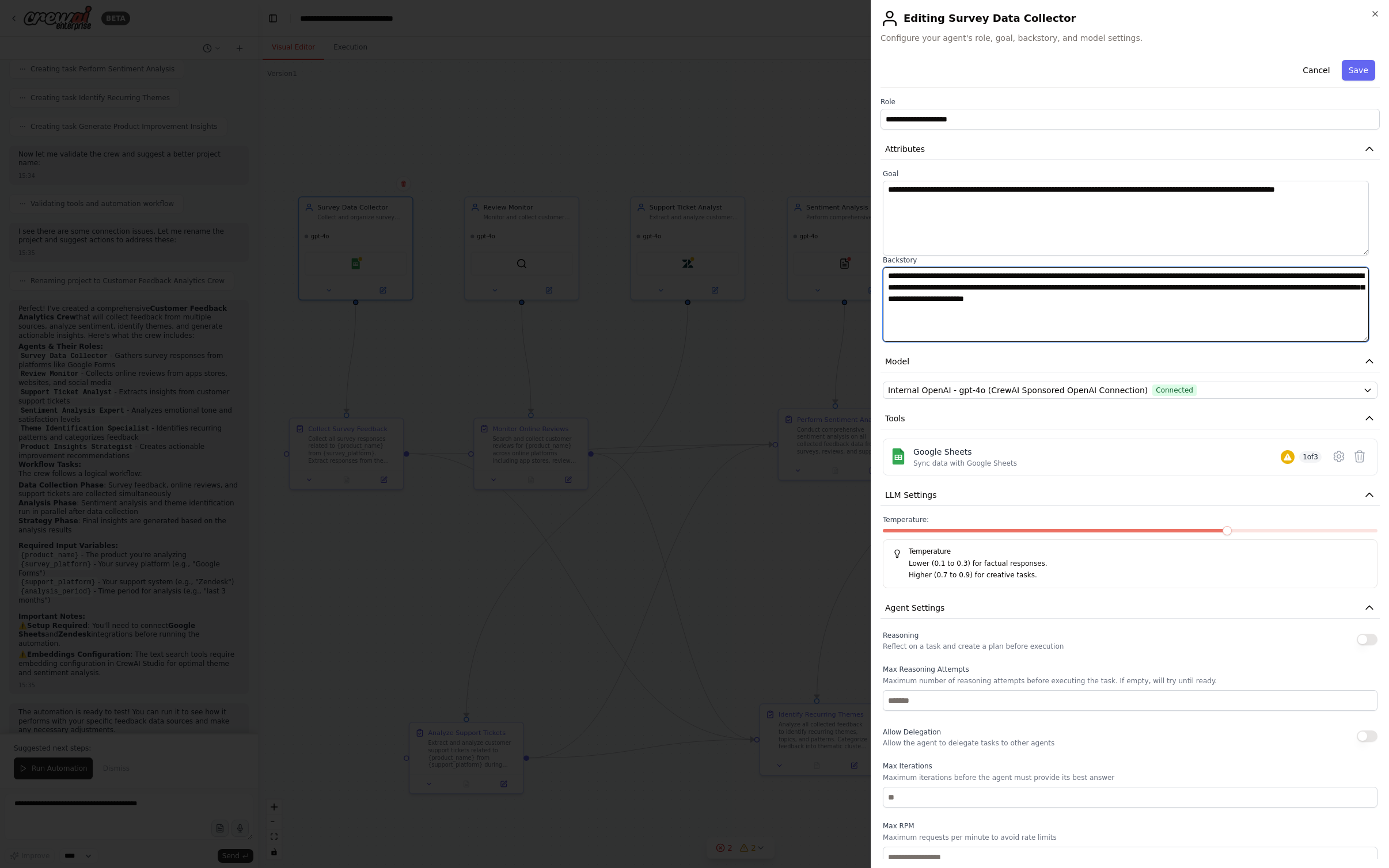
click at [828, 286] on textarea "**********" at bounding box center [1126, 305] width 486 height 75
click at [828, 285] on textarea "**********" at bounding box center [1126, 305] width 486 height 75
click at [828, 301] on textarea "**********" at bounding box center [1126, 305] width 486 height 75
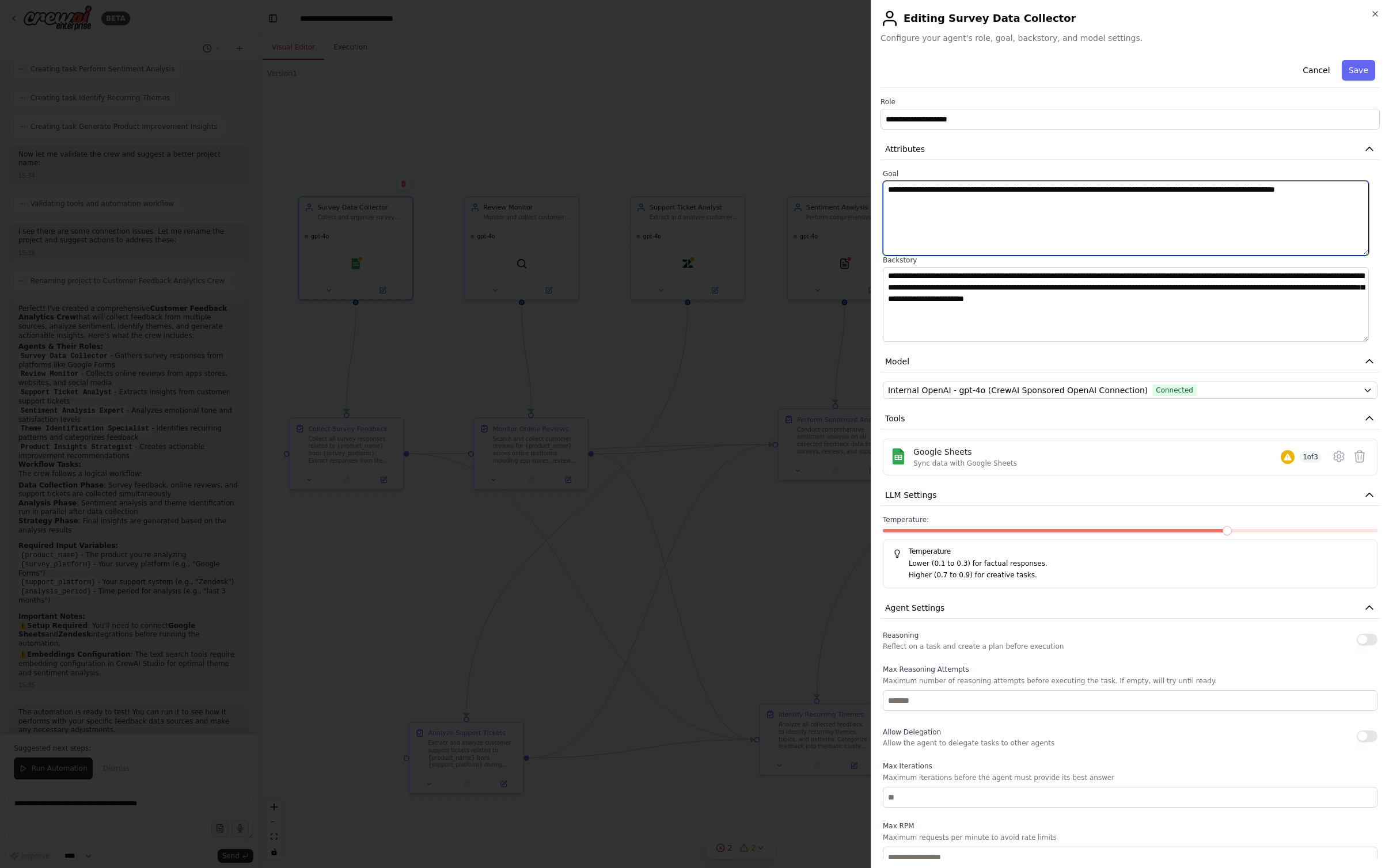
click at [828, 220] on textarea "**********" at bounding box center [1126, 218] width 486 height 75
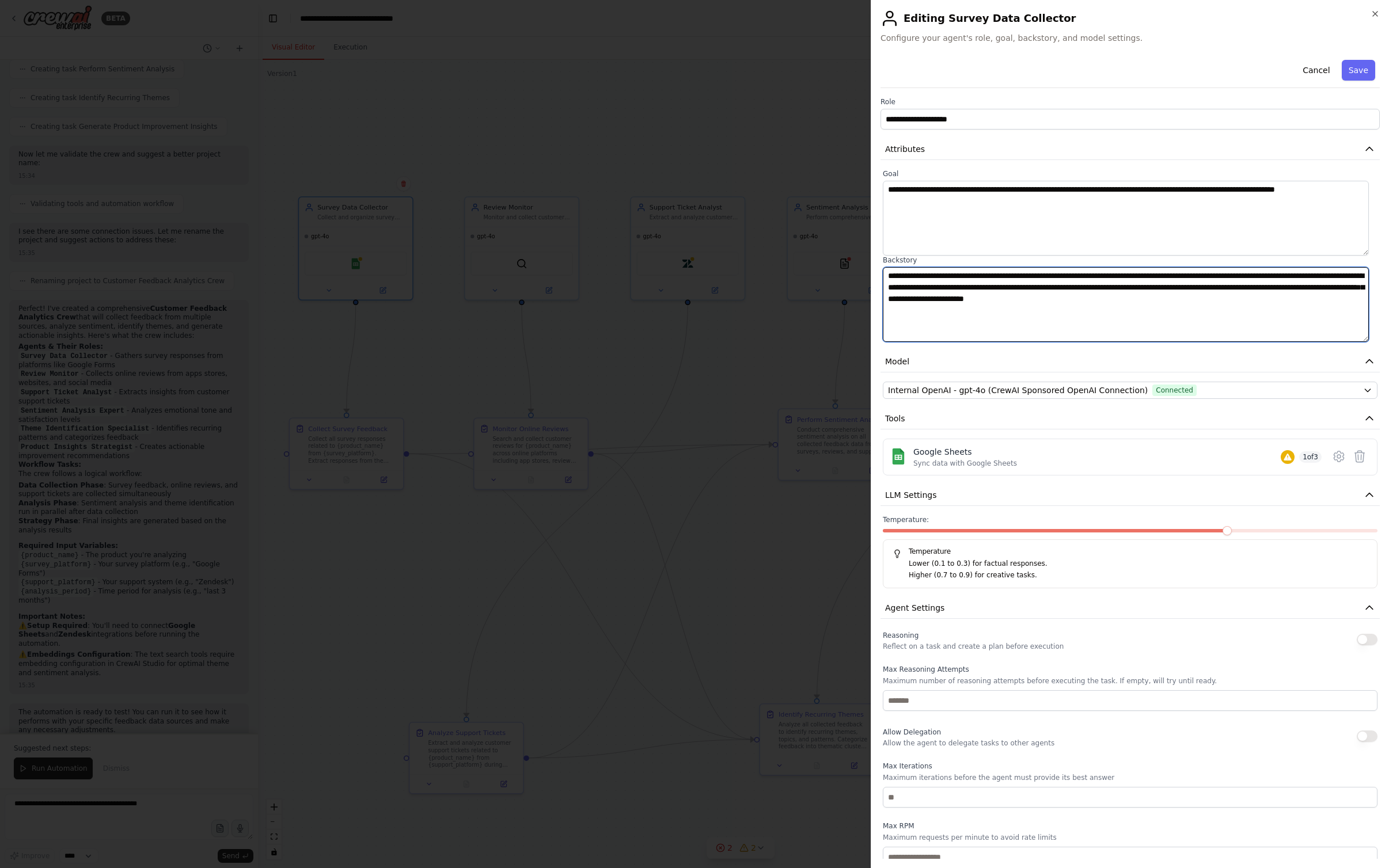
click at [828, 285] on textarea "**********" at bounding box center [1126, 305] width 486 height 75
click at [828, 321] on textarea "**********" at bounding box center [1126, 305] width 486 height 75
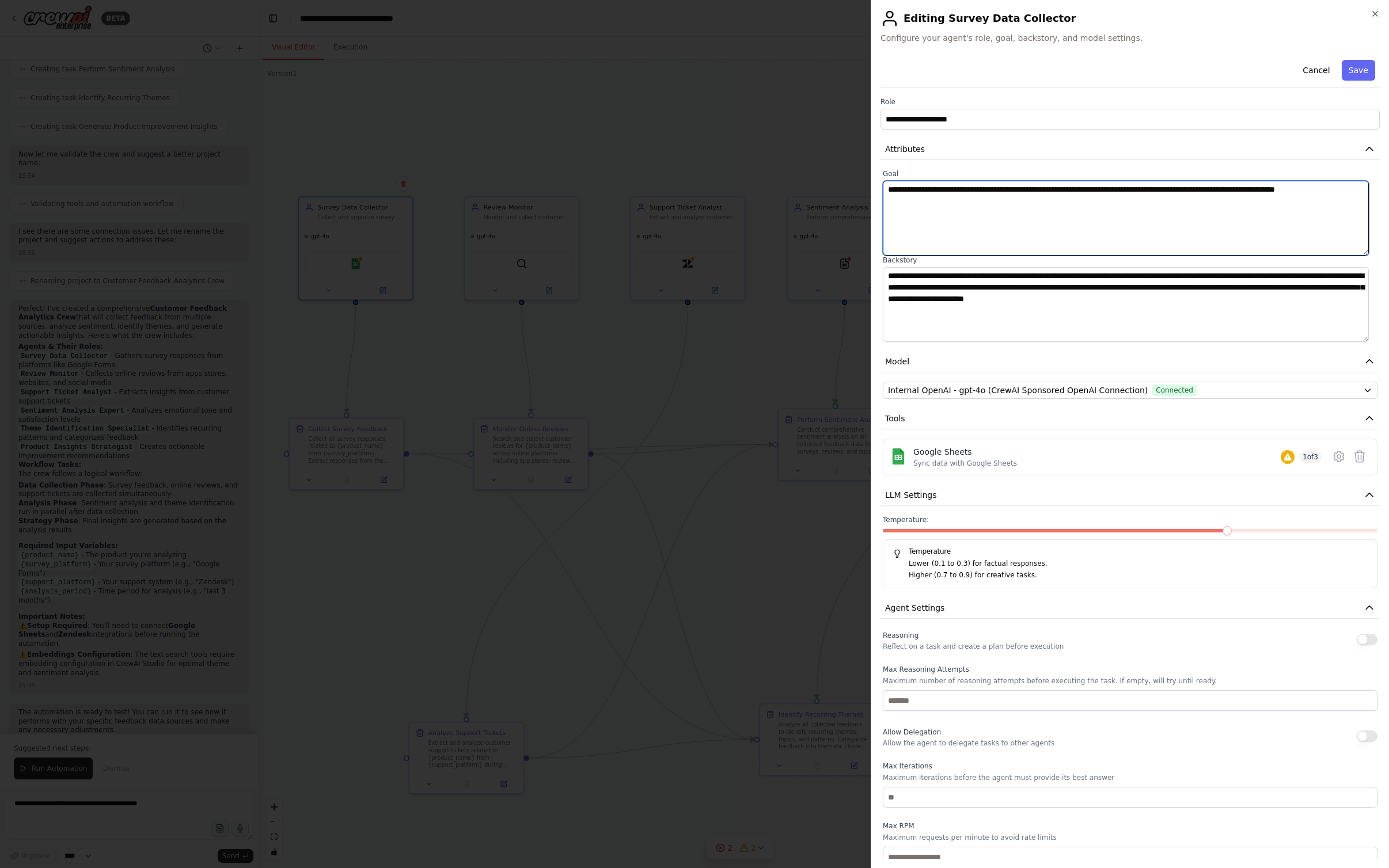
click at [828, 202] on textarea "**********" at bounding box center [1126, 218] width 486 height 75
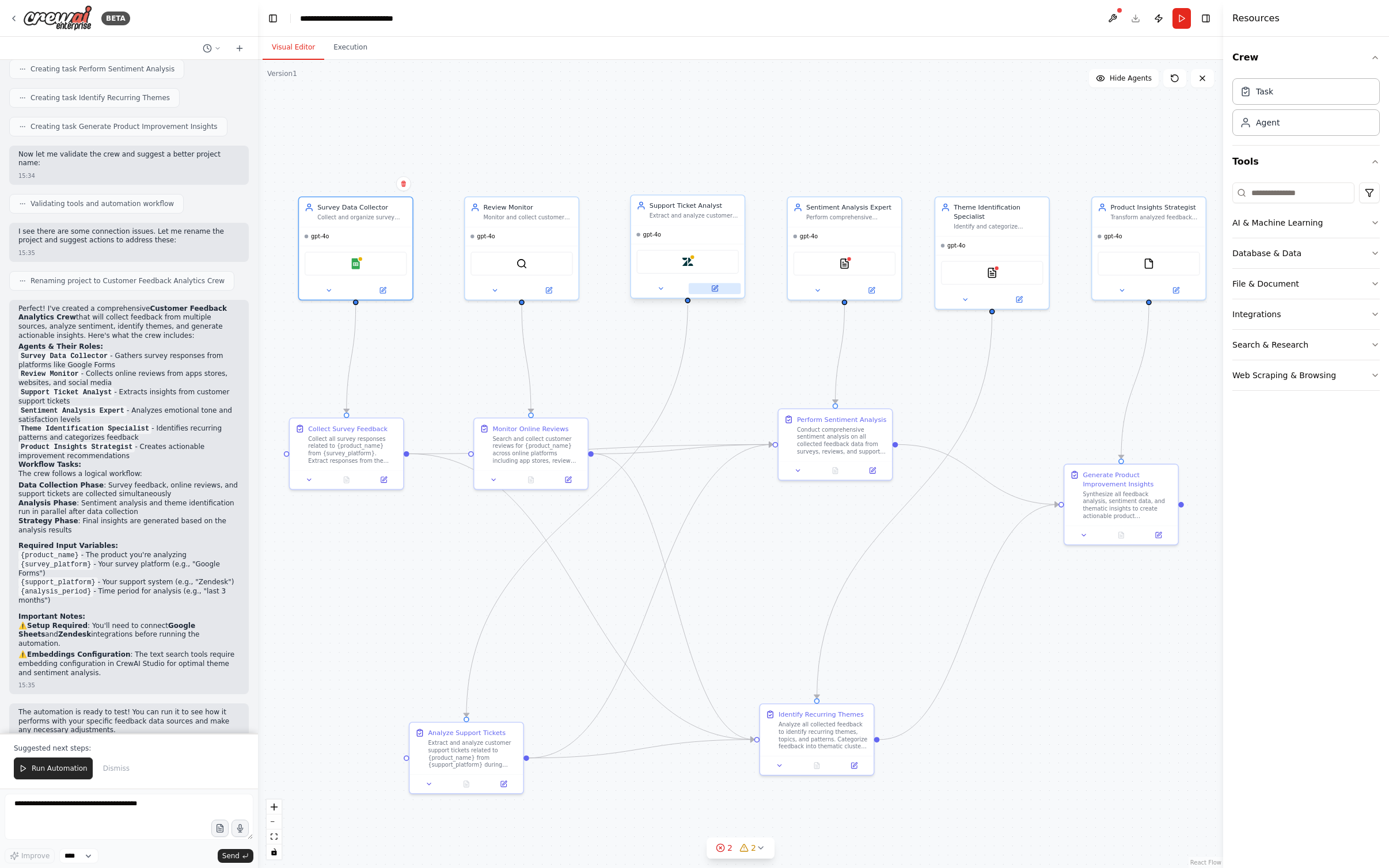
click at [716, 291] on icon at bounding box center [714, 288] width 6 height 6
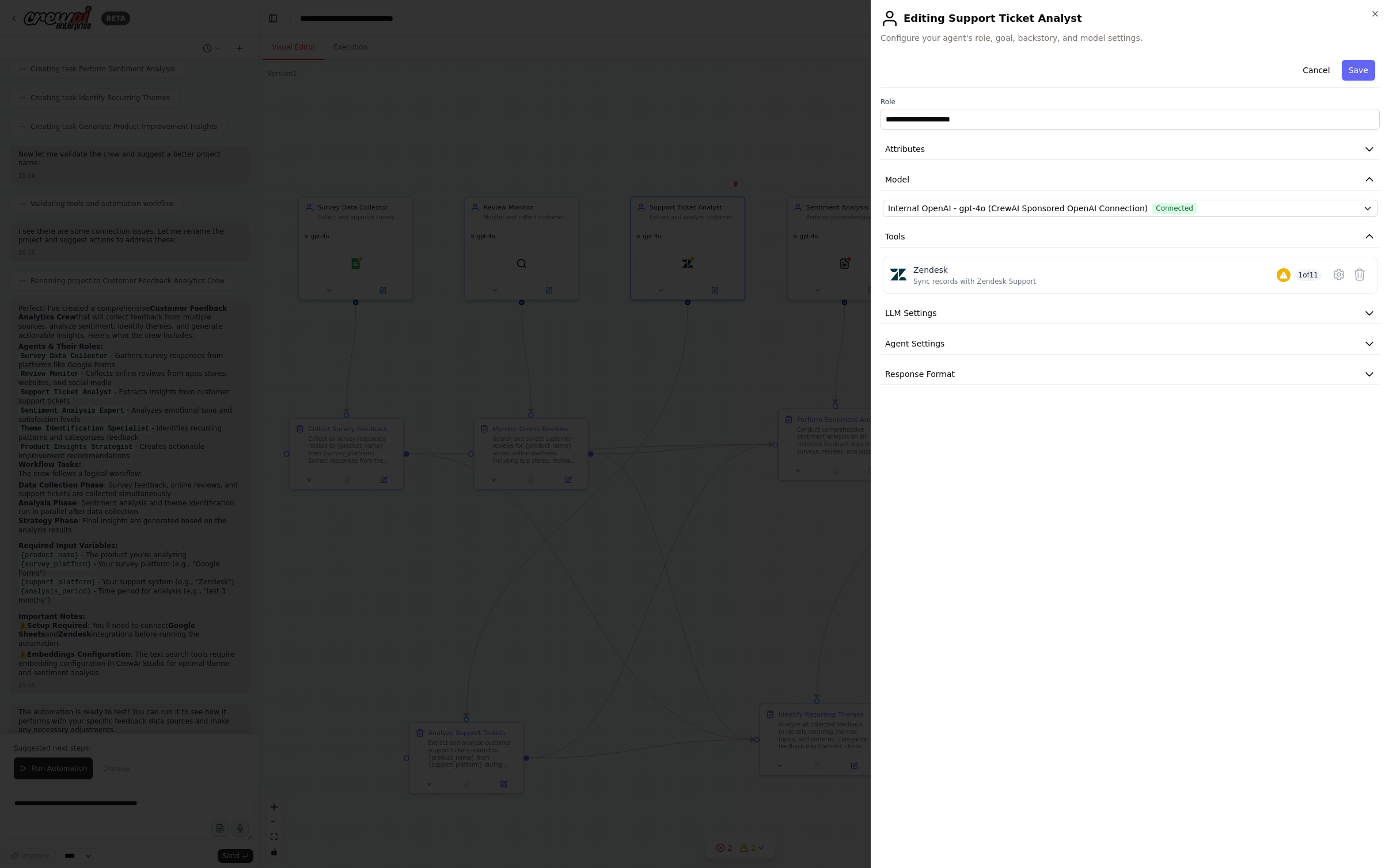
click at [828, 135] on div "**********" at bounding box center [1129, 220] width 499 height 330
click at [828, 136] on div "**********" at bounding box center [1129, 220] width 499 height 330
click at [828, 141] on button "Attributes" at bounding box center [1129, 149] width 499 height 22
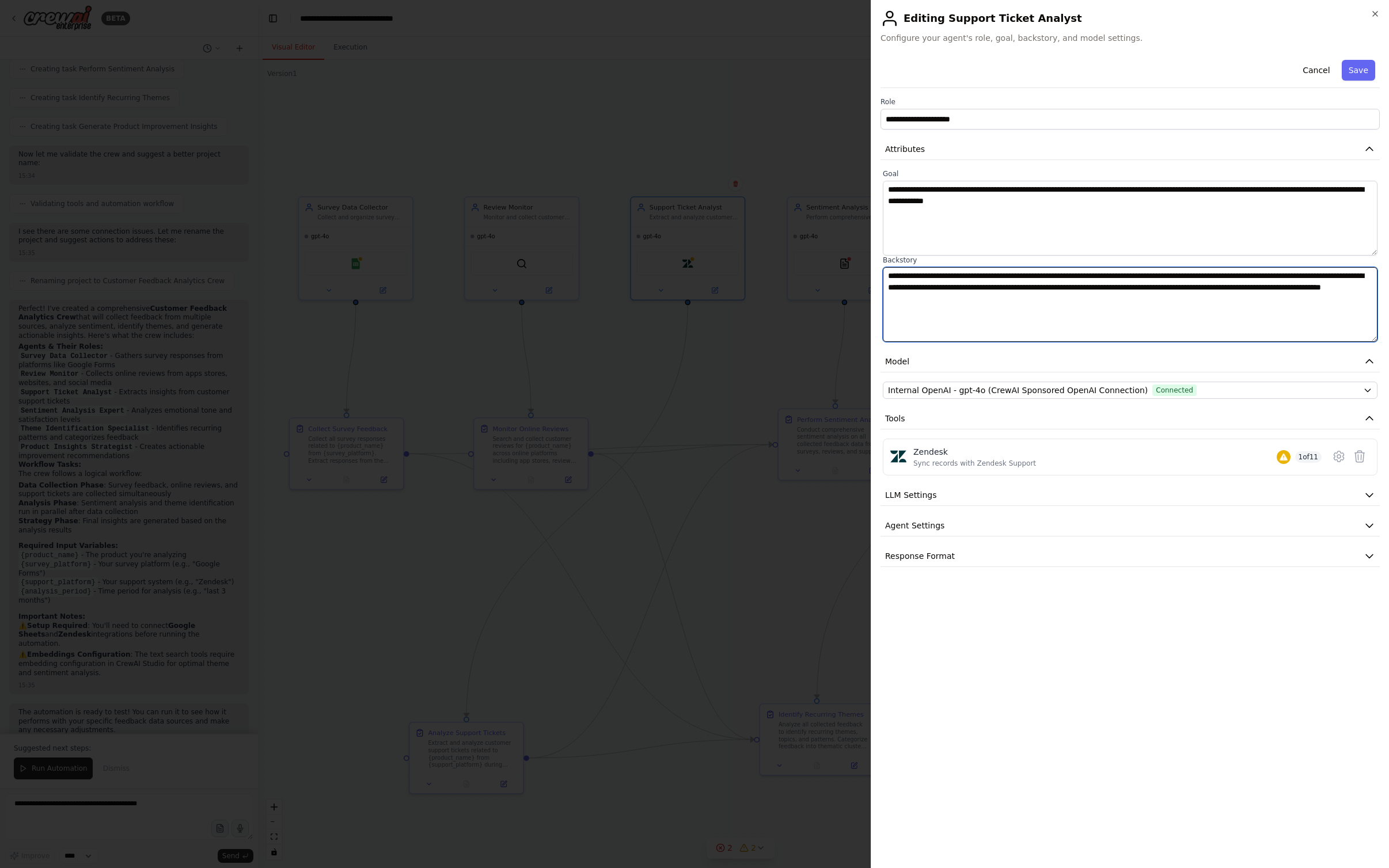
click at [828, 305] on textarea "**********" at bounding box center [1130, 305] width 495 height 75
click at [828, 303] on textarea "**********" at bounding box center [1130, 305] width 495 height 75
click at [828, 13] on icon "button" at bounding box center [1374, 14] width 10 height 10
